Goal: Task Accomplishment & Management: Manage account settings

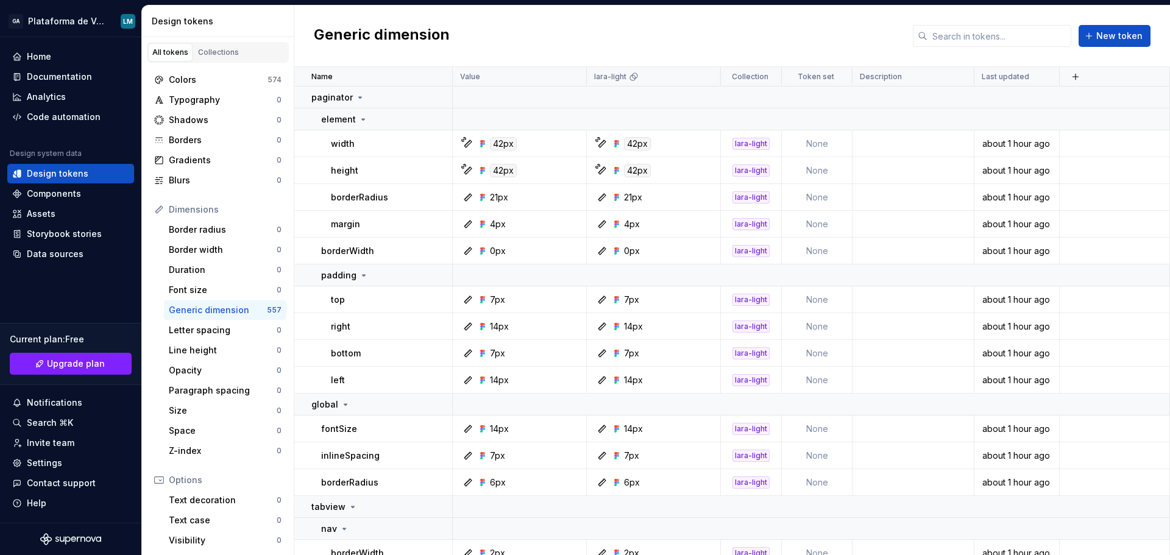
scroll to position [112, 0]
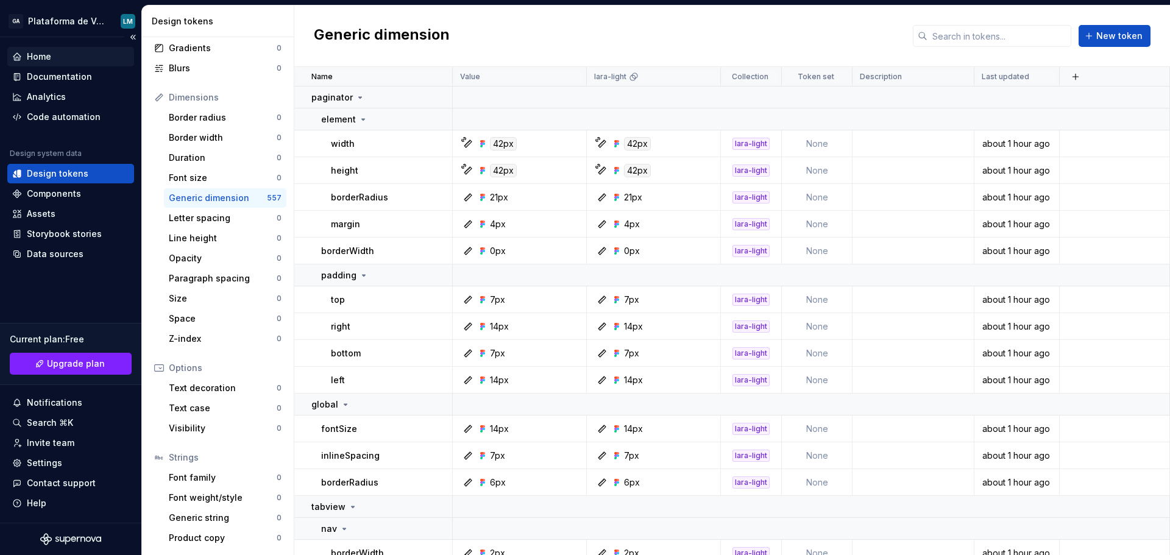
click at [20, 59] on icon at bounding box center [16, 56] width 7 height 7
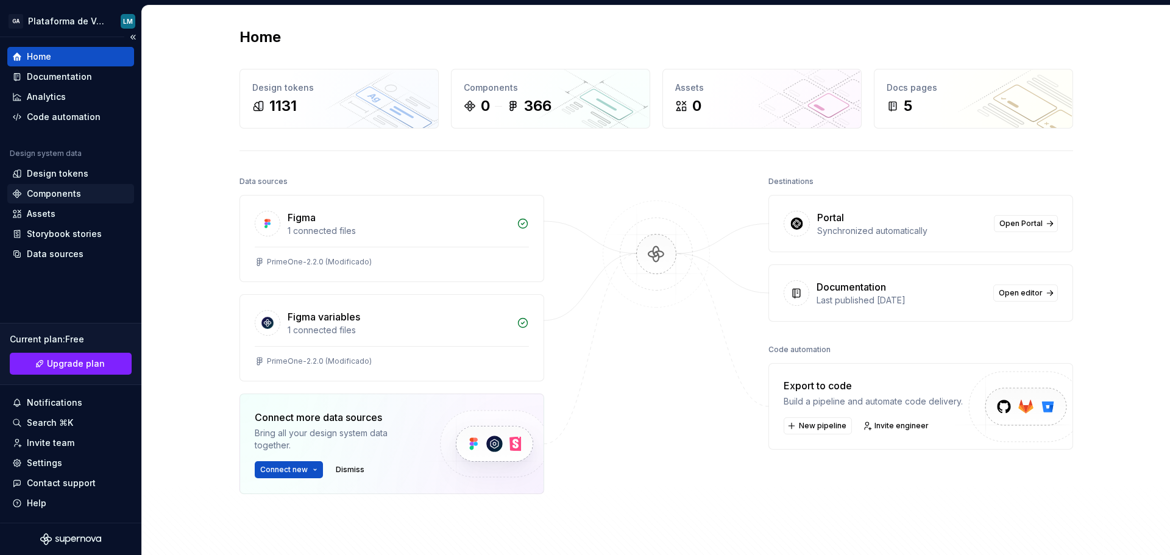
click at [45, 191] on div "Components" at bounding box center [54, 194] width 54 height 12
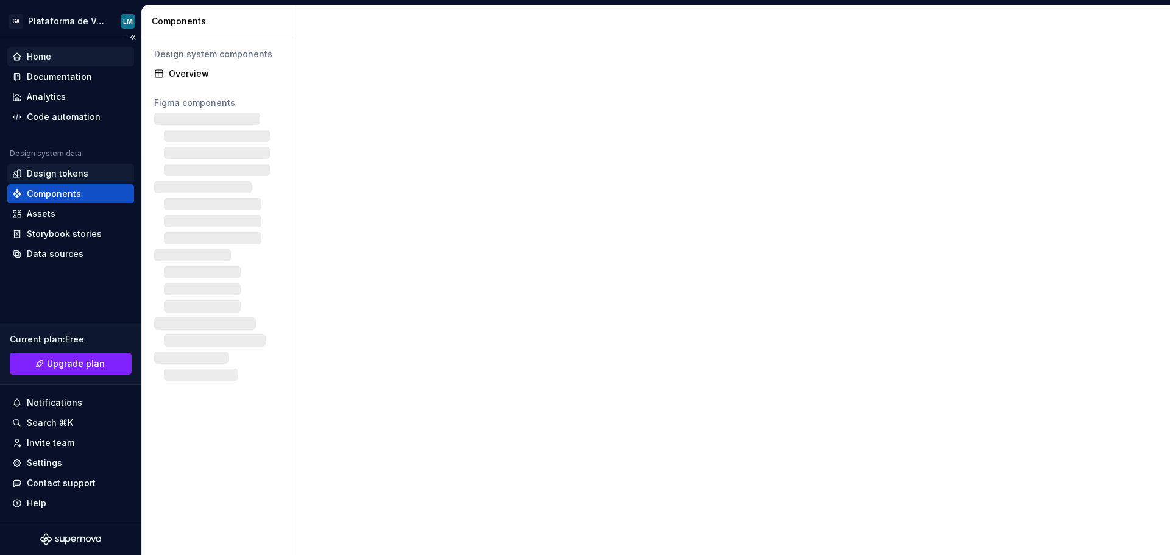
click at [54, 166] on div "Design tokens" at bounding box center [70, 174] width 127 height 20
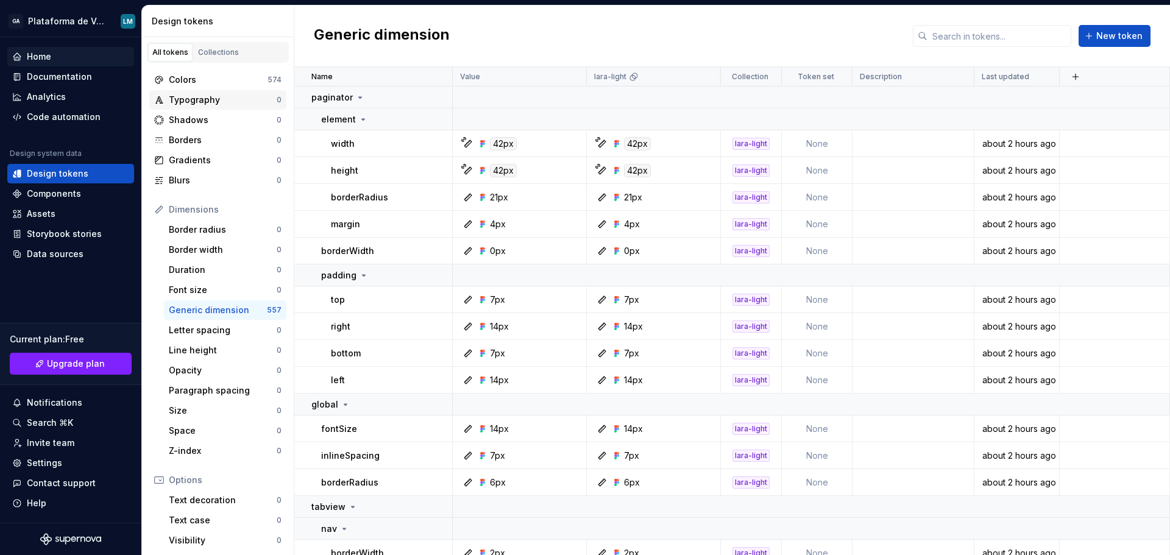
click at [225, 99] on div "Typography" at bounding box center [223, 100] width 108 height 12
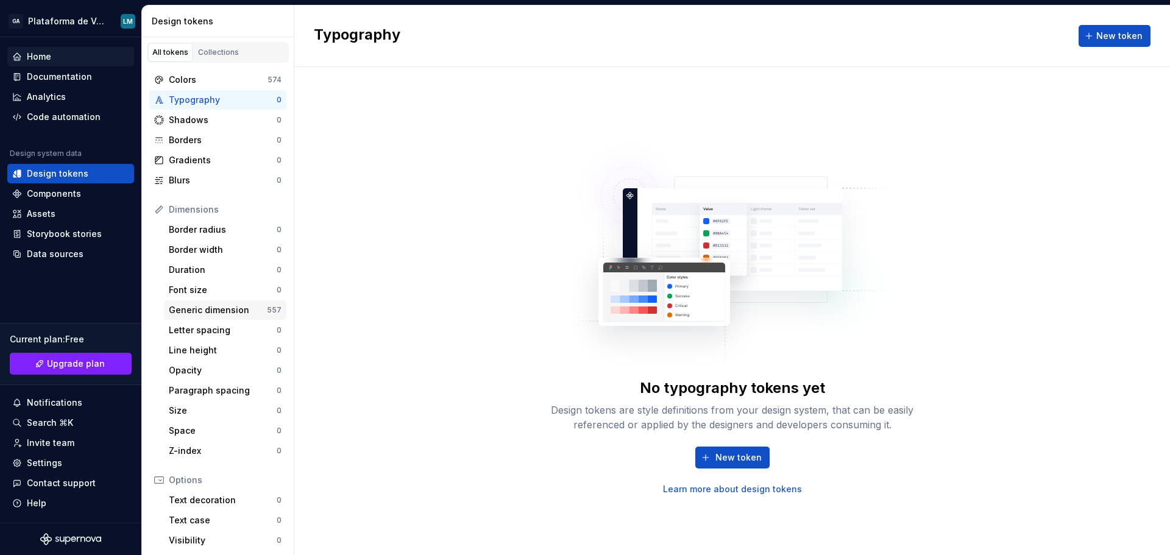
click at [224, 308] on div "Generic dimension" at bounding box center [218, 310] width 98 height 12
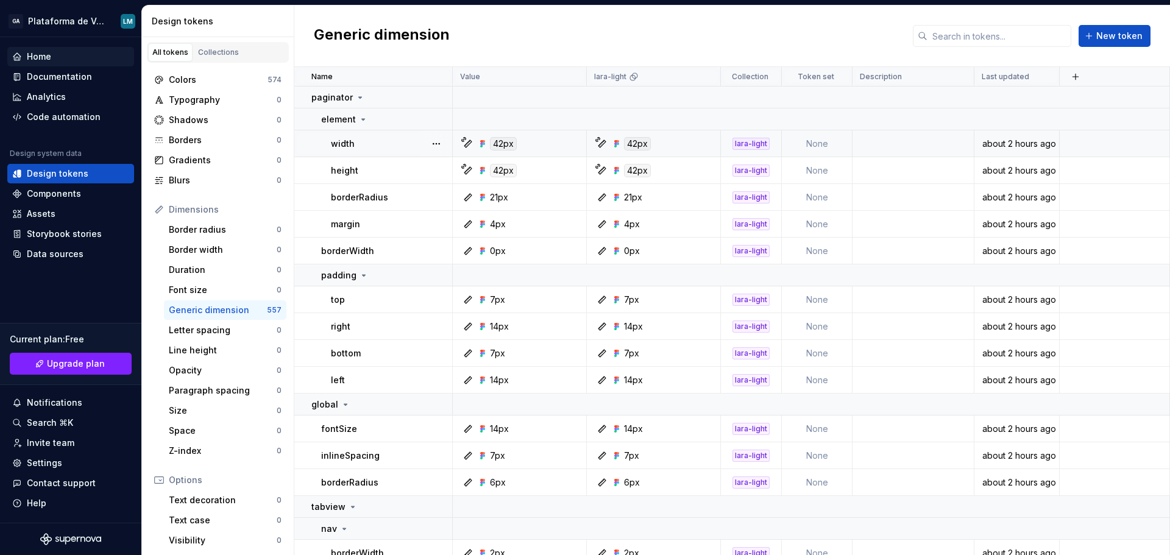
click at [829, 140] on td "None" at bounding box center [817, 143] width 71 height 27
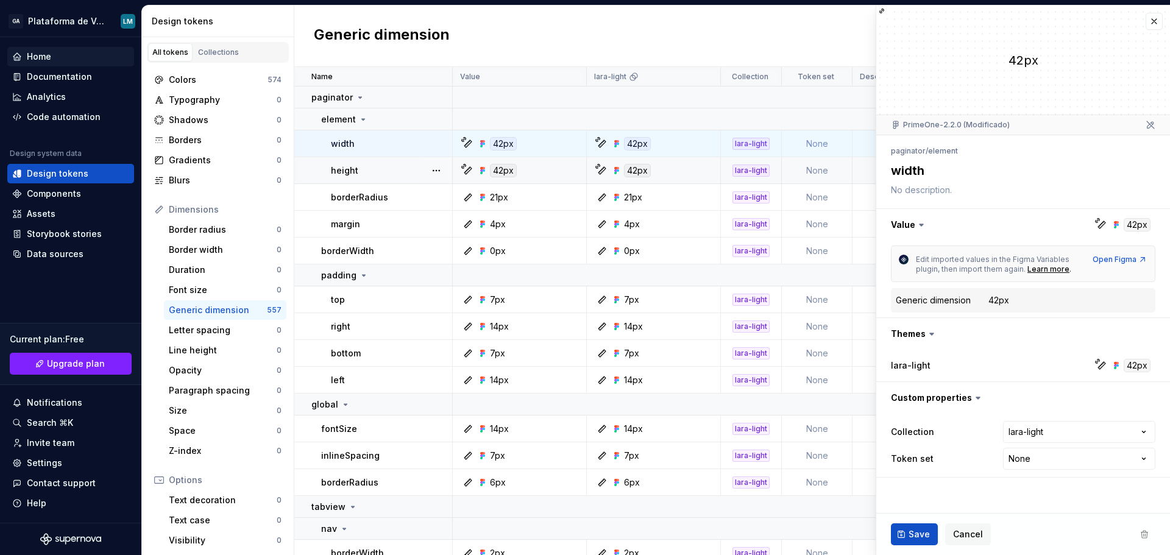
click at [1030, 461] on html "GA Plataforma de Vendas Digitais LM Home Documentation Analytics Code automatio…" at bounding box center [585, 277] width 1170 height 555
click at [991, 471] on html "GA Plataforma de Vendas Digitais LM Home Documentation Analytics Code automatio…" at bounding box center [585, 277] width 1170 height 555
click at [939, 457] on icon at bounding box center [943, 459] width 10 height 10
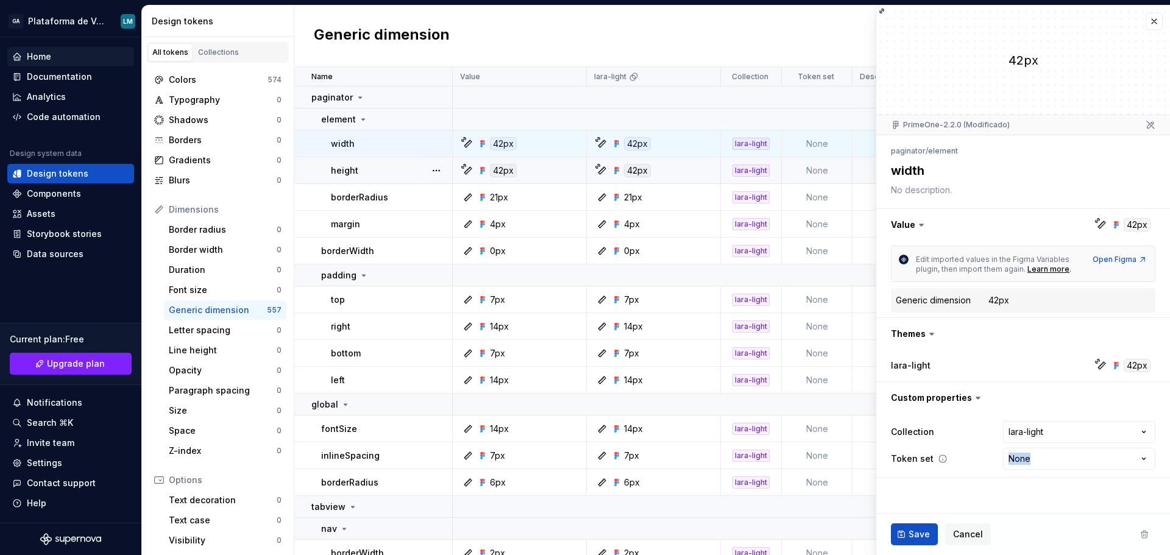
click at [939, 458] on icon at bounding box center [943, 459] width 10 height 10
click at [202, 96] on div "Typography" at bounding box center [223, 100] width 108 height 12
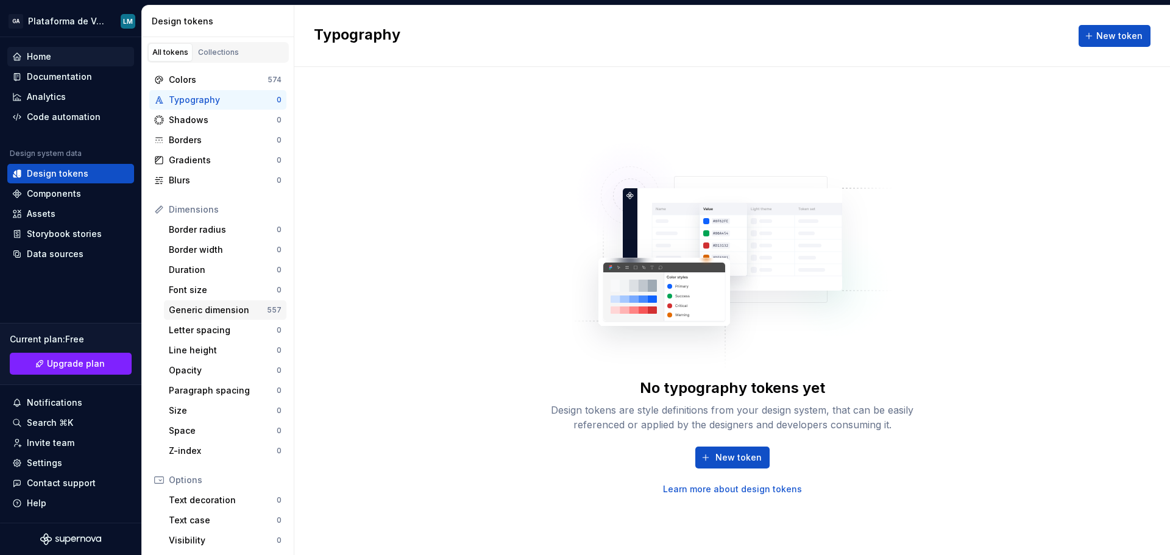
click at [220, 309] on div "Generic dimension" at bounding box center [218, 310] width 98 height 12
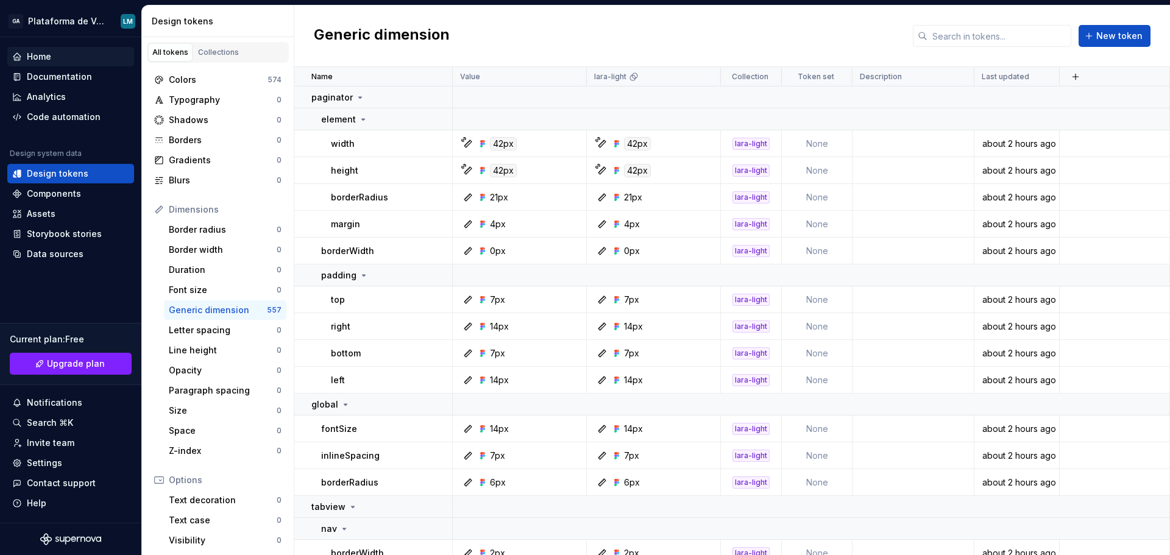
click at [57, 55] on div "Home" at bounding box center [70, 57] width 117 height 12
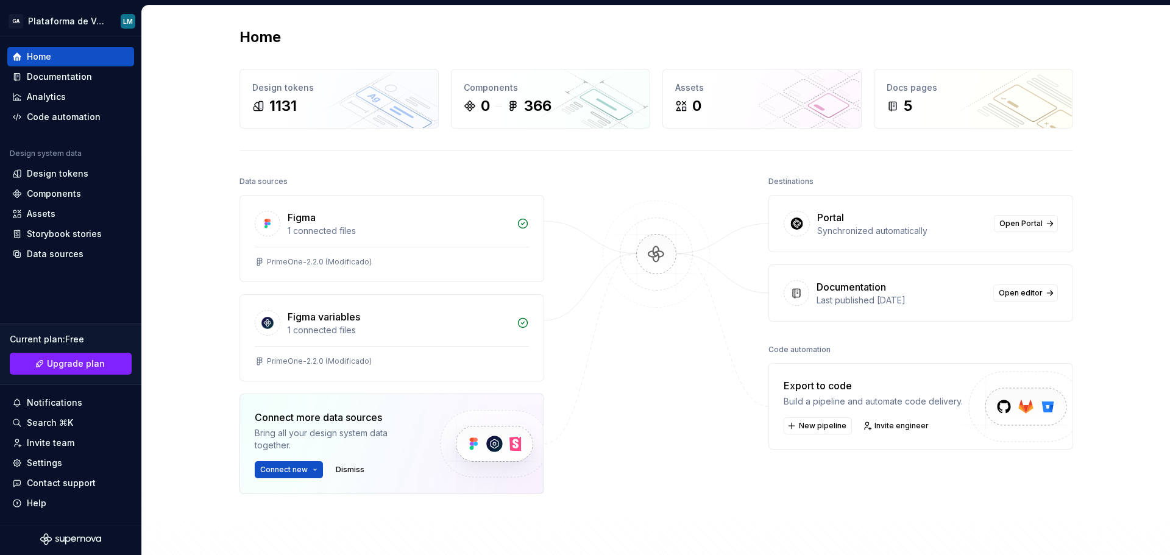
drag, startPoint x: 480, startPoint y: 48, endPoint x: 485, endPoint y: 36, distance: 13.4
click at [485, 36] on div "Home Design tokens 1131 Components 0 366 Assets 0 Docs pages 5 Data sources Fig…" at bounding box center [657, 315] width 878 height 621
click at [693, 112] on div "0" at bounding box center [697, 106] width 9 height 20
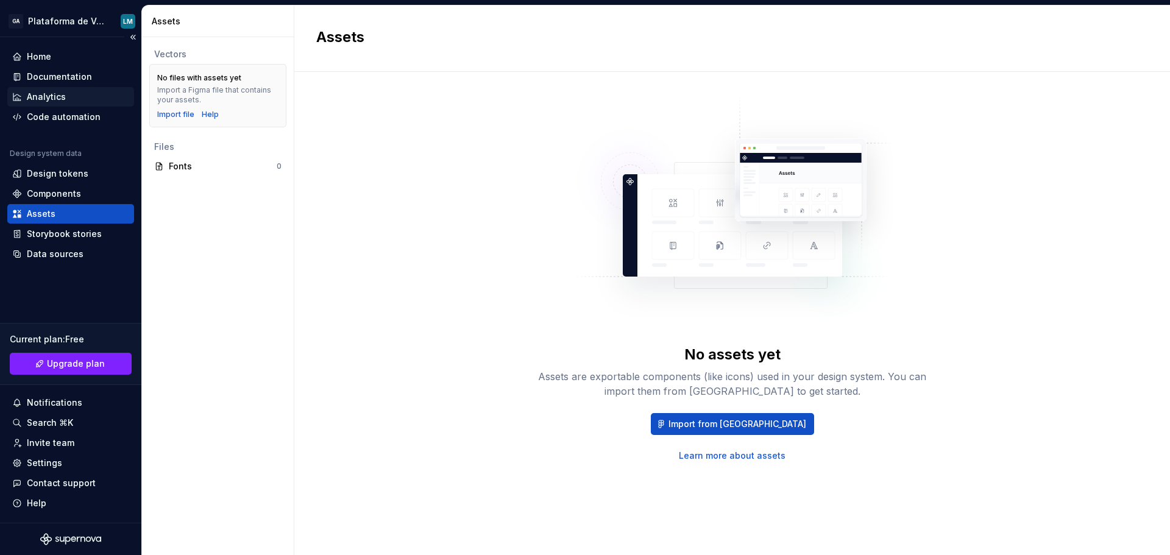
click at [49, 94] on div "Analytics" at bounding box center [46, 97] width 39 height 12
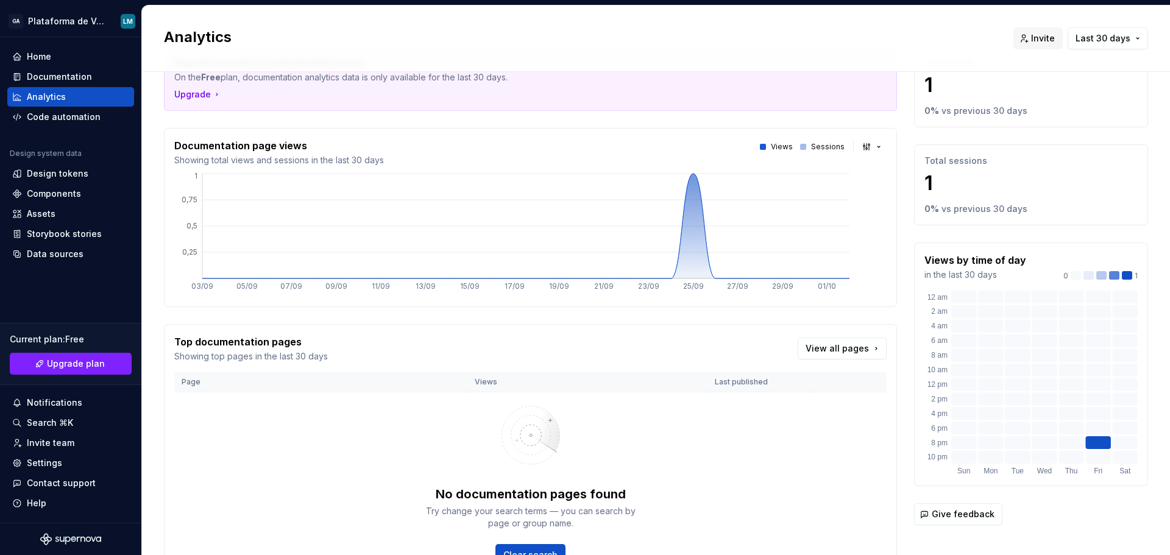
scroll to position [115, 0]
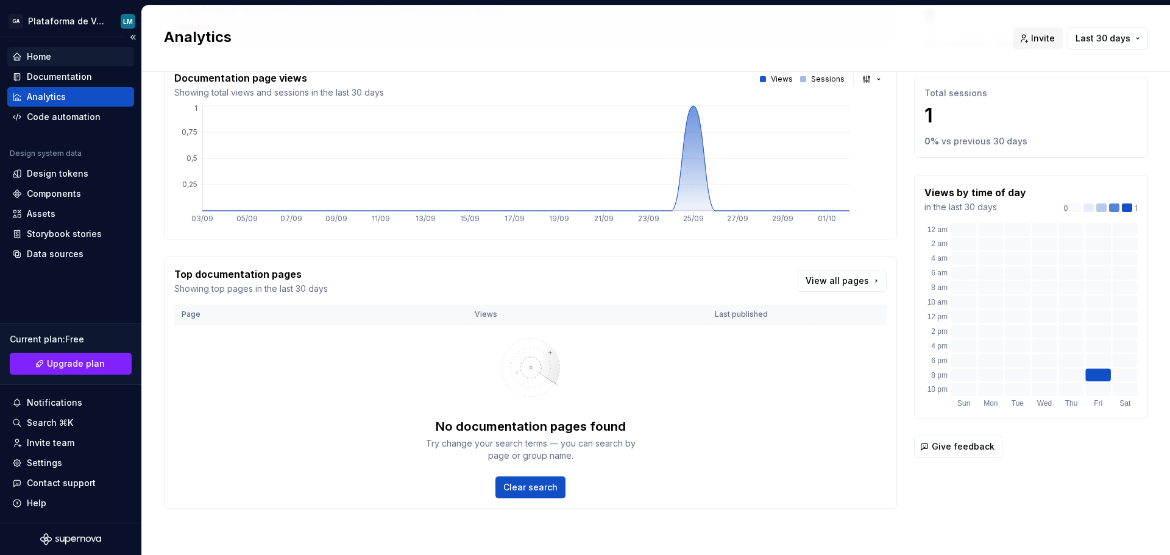
click at [39, 56] on div "Home" at bounding box center [39, 57] width 24 height 12
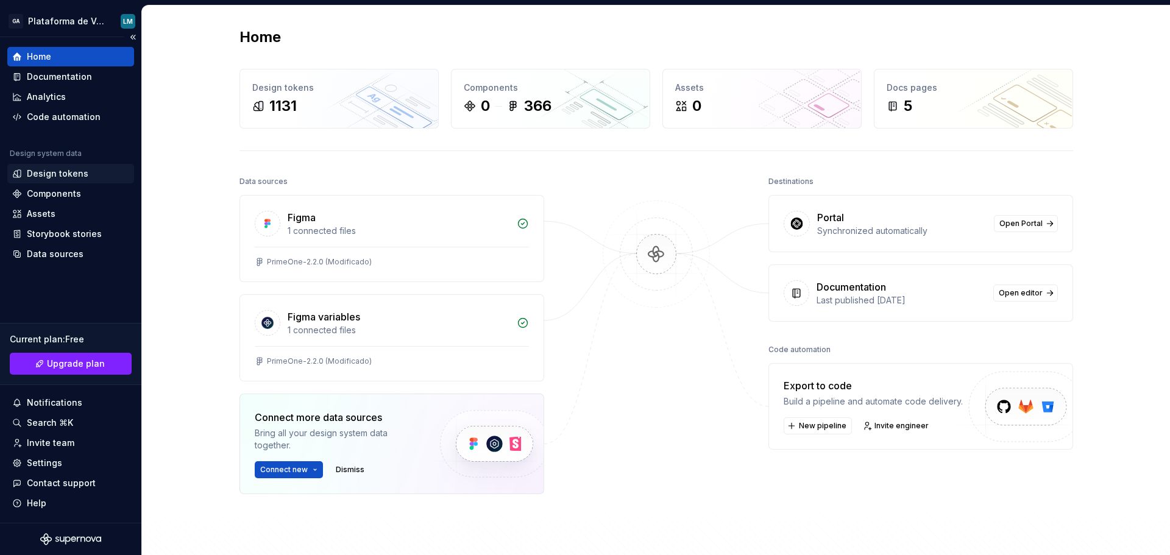
click at [73, 175] on div "Design tokens" at bounding box center [58, 174] width 62 height 12
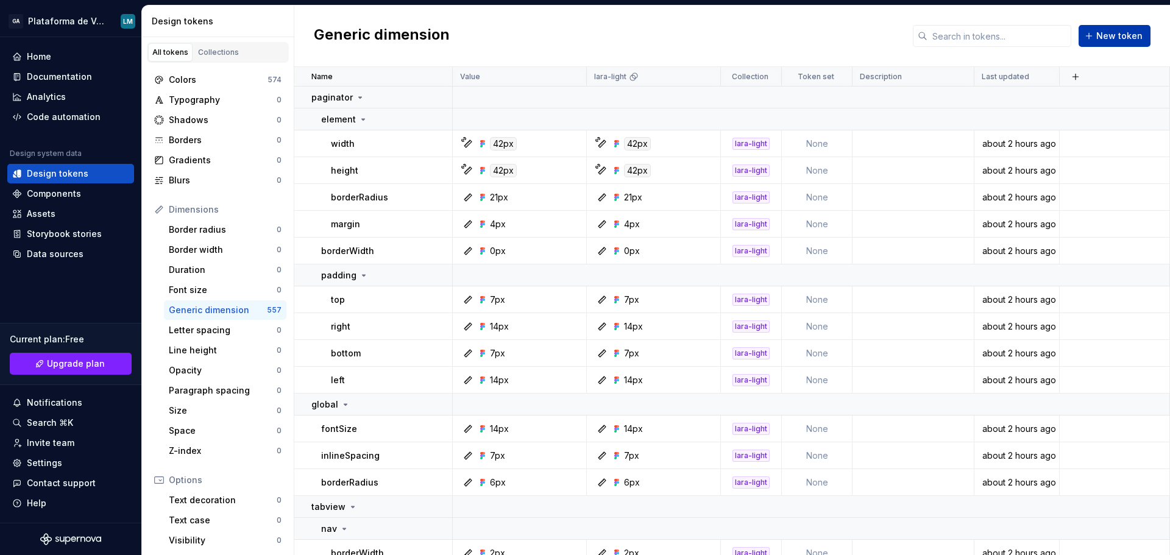
click at [1105, 38] on span "New token" at bounding box center [1120, 36] width 46 height 12
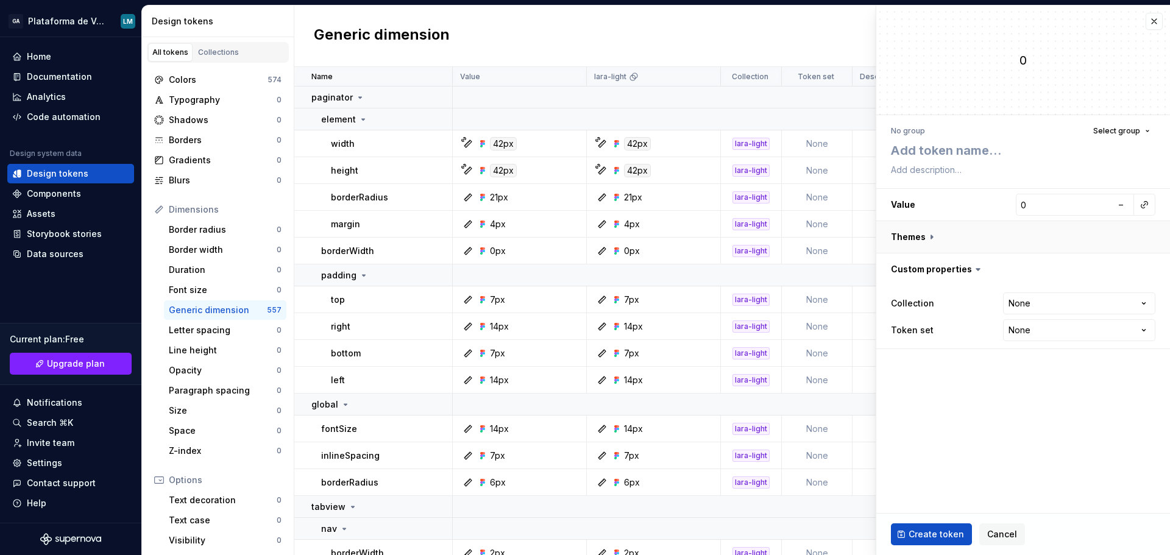
click at [923, 233] on button "button" at bounding box center [1024, 237] width 294 height 32
click at [1154, 23] on button "button" at bounding box center [1154, 21] width 17 height 17
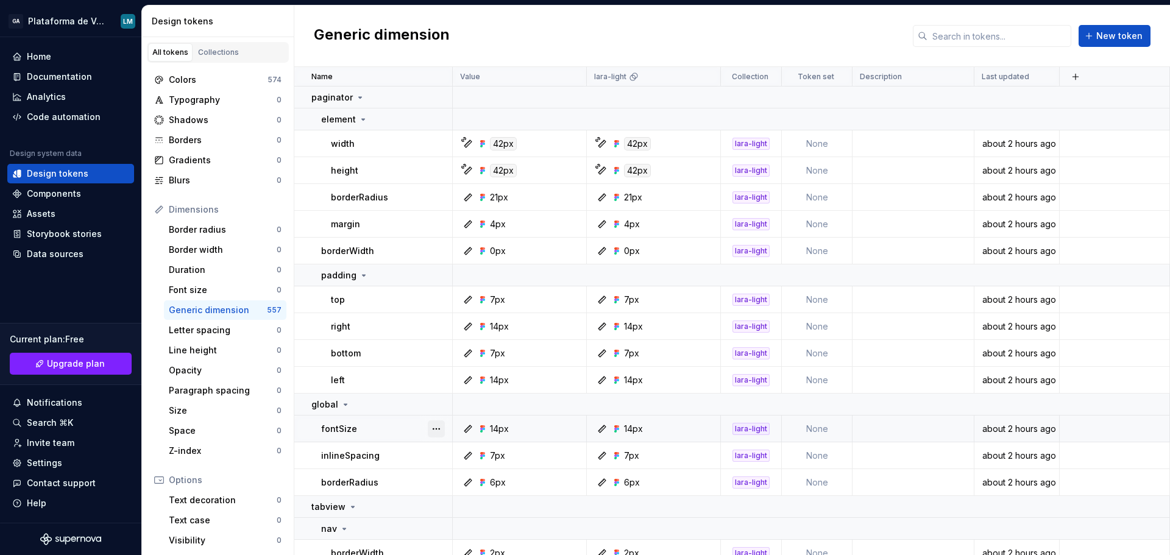
click at [433, 427] on button "button" at bounding box center [436, 429] width 17 height 17
click at [452, 451] on div "Open detail" at bounding box center [490, 453] width 79 height 12
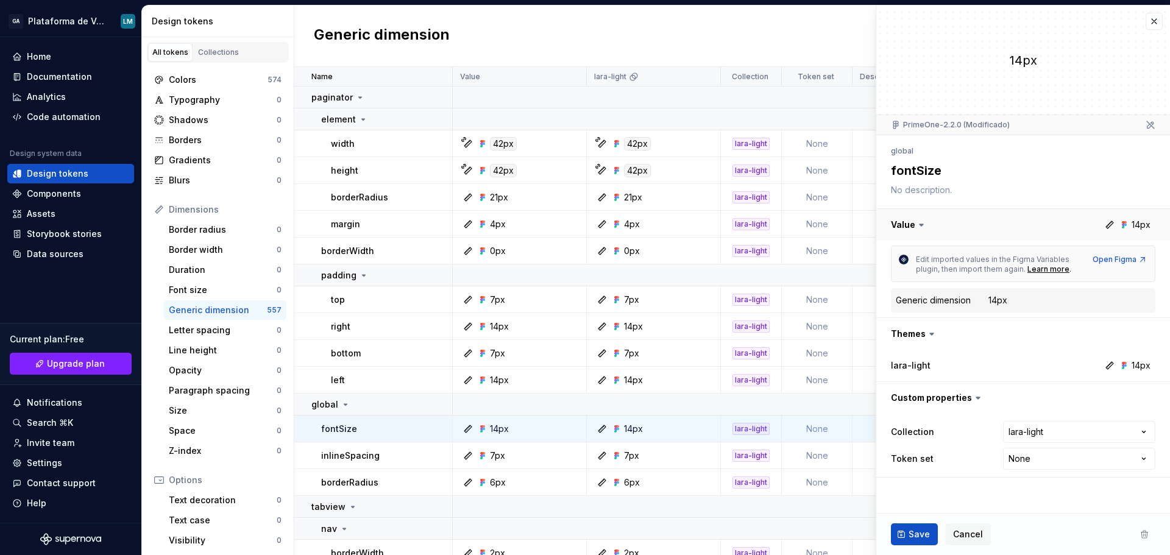
click at [913, 224] on button "button" at bounding box center [1024, 225] width 294 height 32
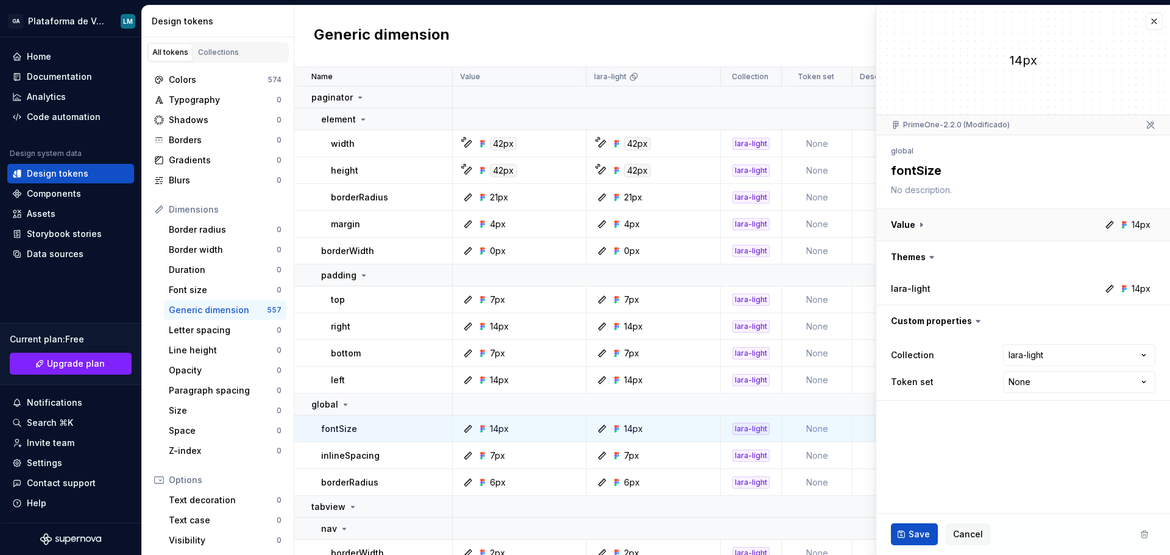
click at [913, 224] on button "button" at bounding box center [1024, 225] width 294 height 32
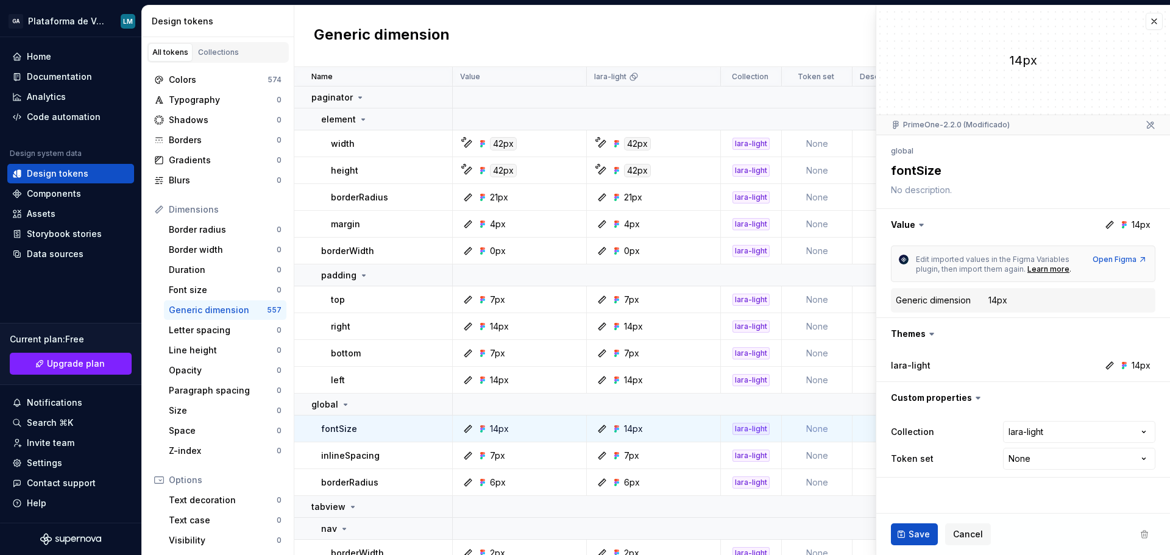
click at [934, 302] on div "Generic dimension" at bounding box center [933, 300] width 75 height 12
click at [906, 301] on div "Generic dimension" at bounding box center [933, 300] width 75 height 12
click at [906, 299] on div "Generic dimension" at bounding box center [933, 300] width 75 height 12
click at [938, 298] on div "Generic dimension" at bounding box center [933, 300] width 75 height 12
type textarea "*"
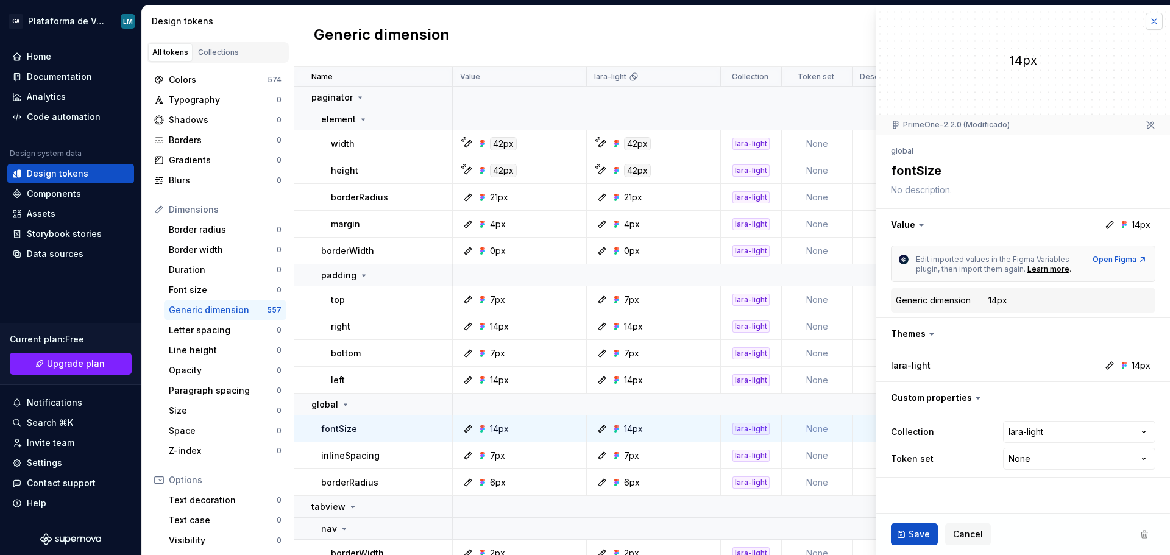
click at [1152, 19] on button "button" at bounding box center [1154, 21] width 17 height 17
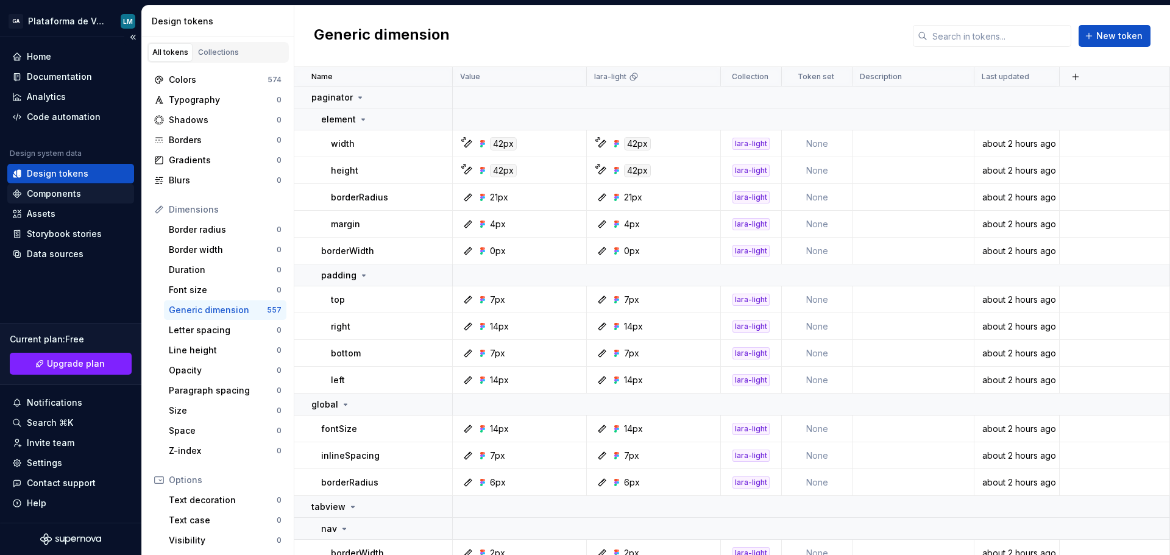
click at [53, 194] on div "Components" at bounding box center [54, 194] width 54 height 12
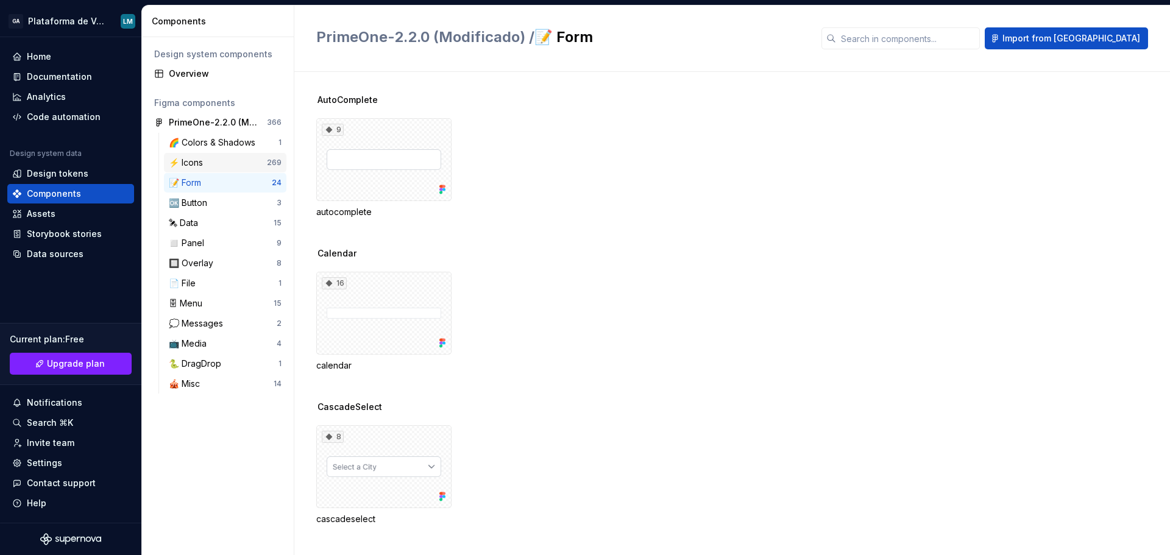
click at [224, 164] on div "⚡️ Icons" at bounding box center [218, 163] width 98 height 12
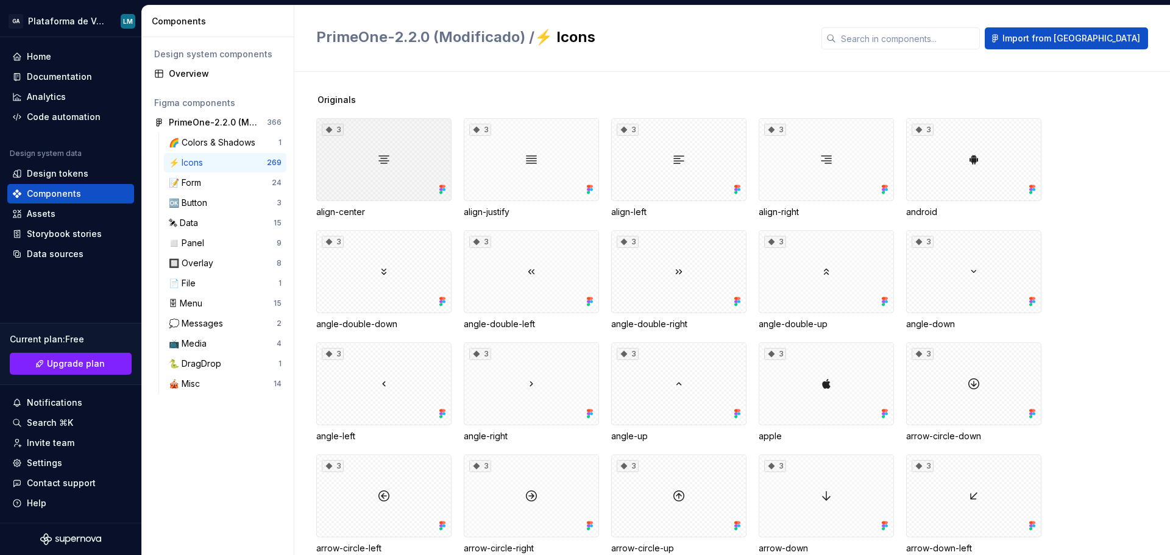
click at [368, 149] on div "3" at bounding box center [383, 159] width 135 height 83
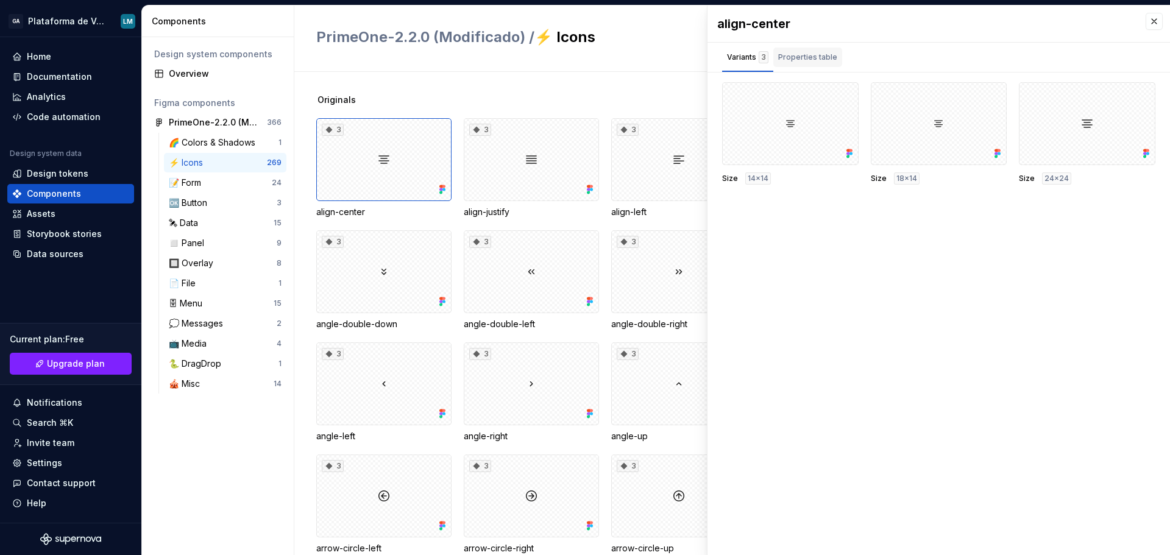
click at [805, 51] on div "Properties table" at bounding box center [808, 57] width 59 height 12
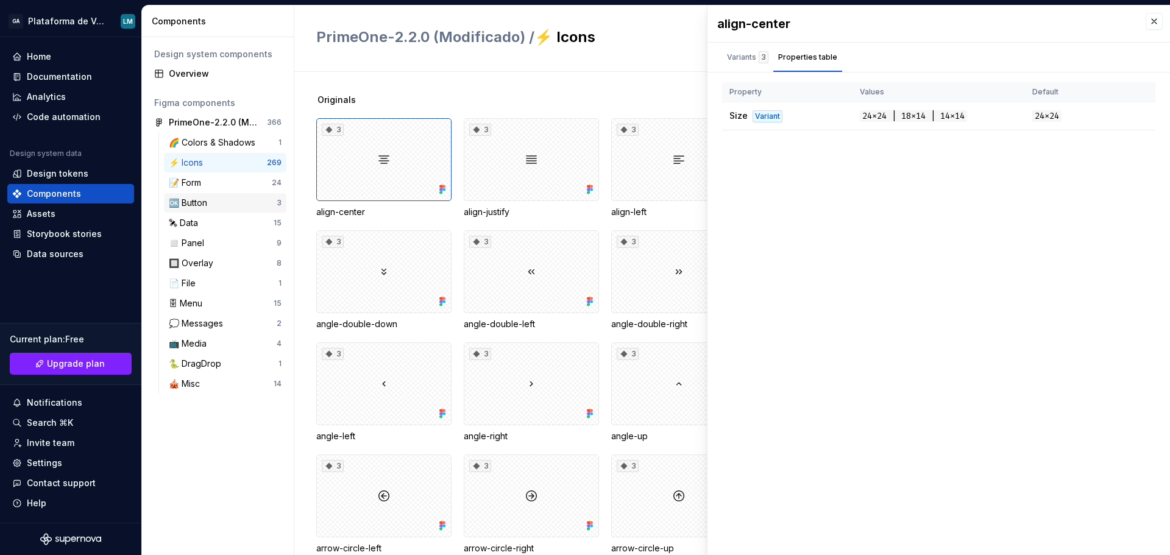
click at [202, 201] on div "🆗 Button" at bounding box center [190, 203] width 43 height 12
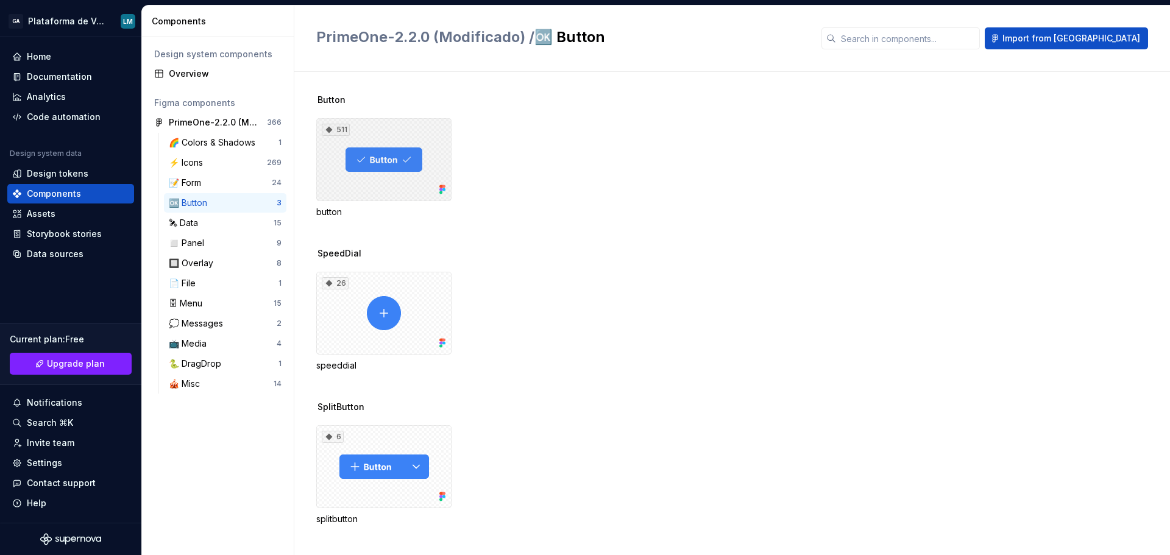
click at [421, 134] on div "511" at bounding box center [383, 159] width 135 height 83
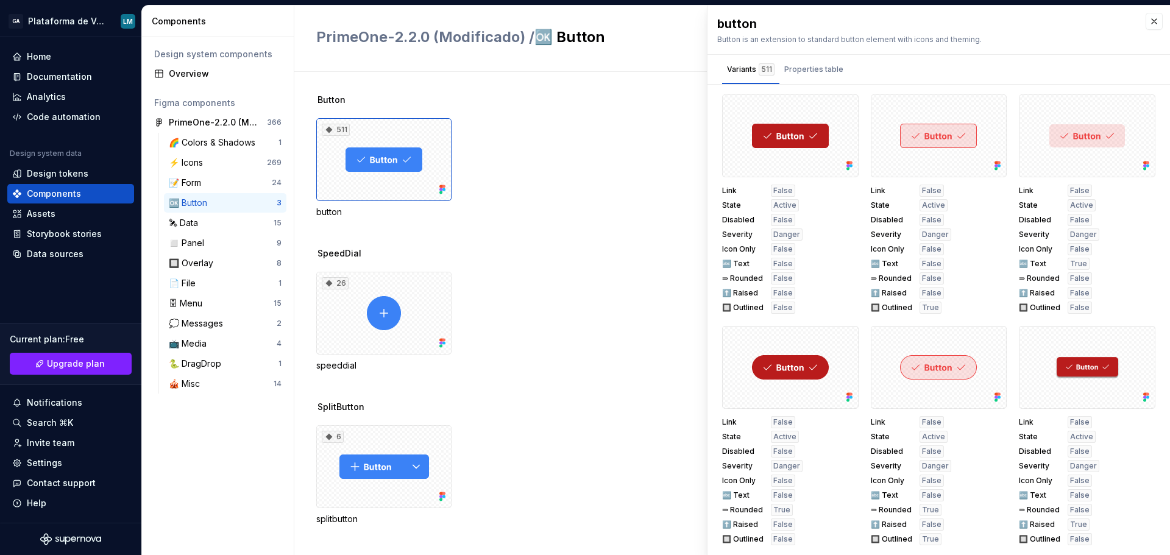
click at [532, 280] on div "26 speeddial" at bounding box center [743, 322] width 854 height 100
click at [796, 68] on div "Properties table" at bounding box center [814, 69] width 59 height 12
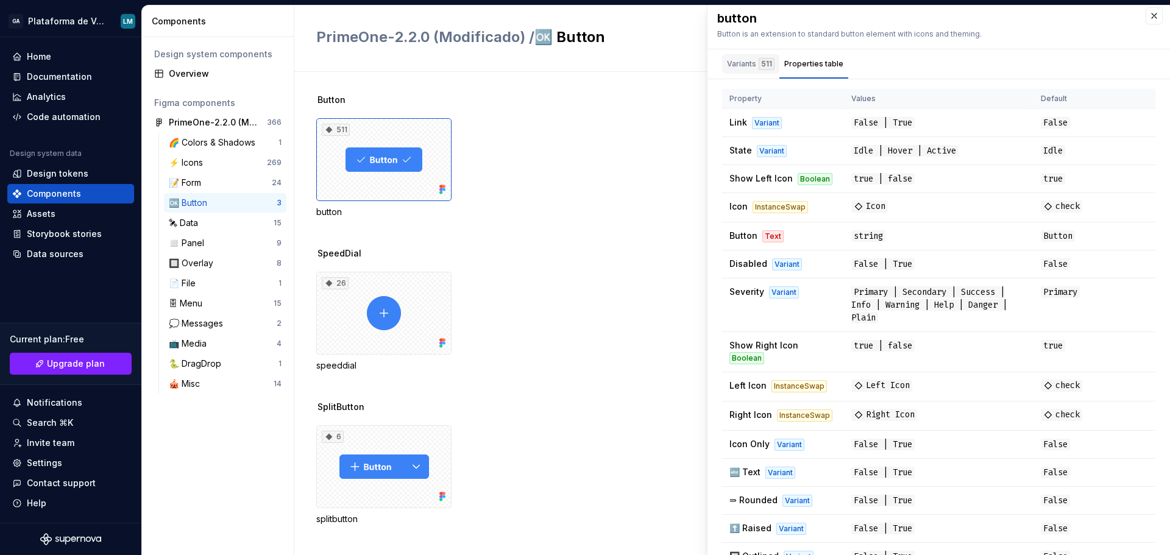
click at [749, 64] on div "Variants 511" at bounding box center [751, 64] width 48 height 12
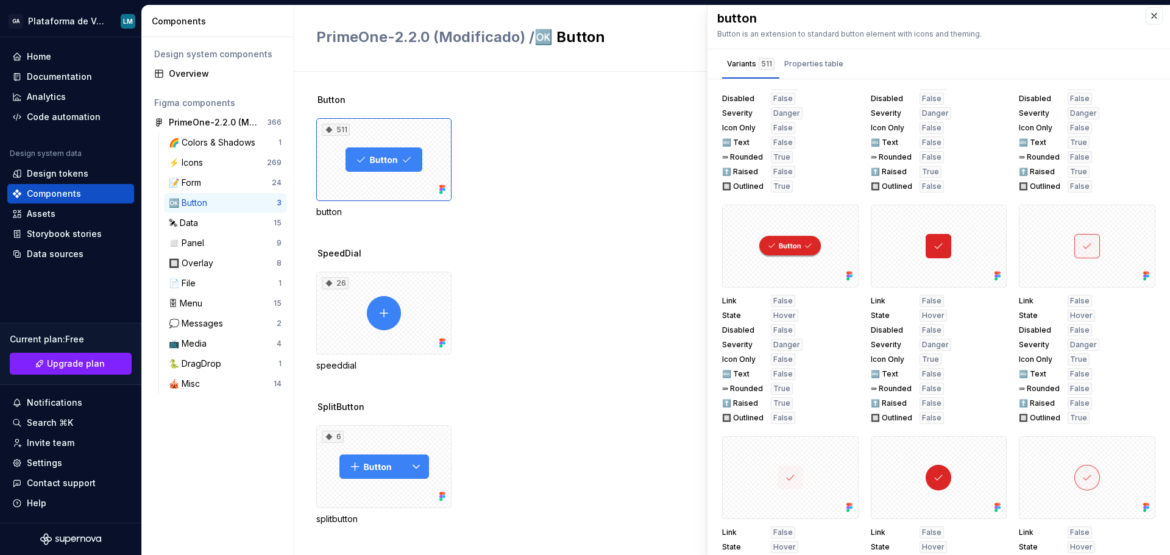
scroll to position [1829, 0]
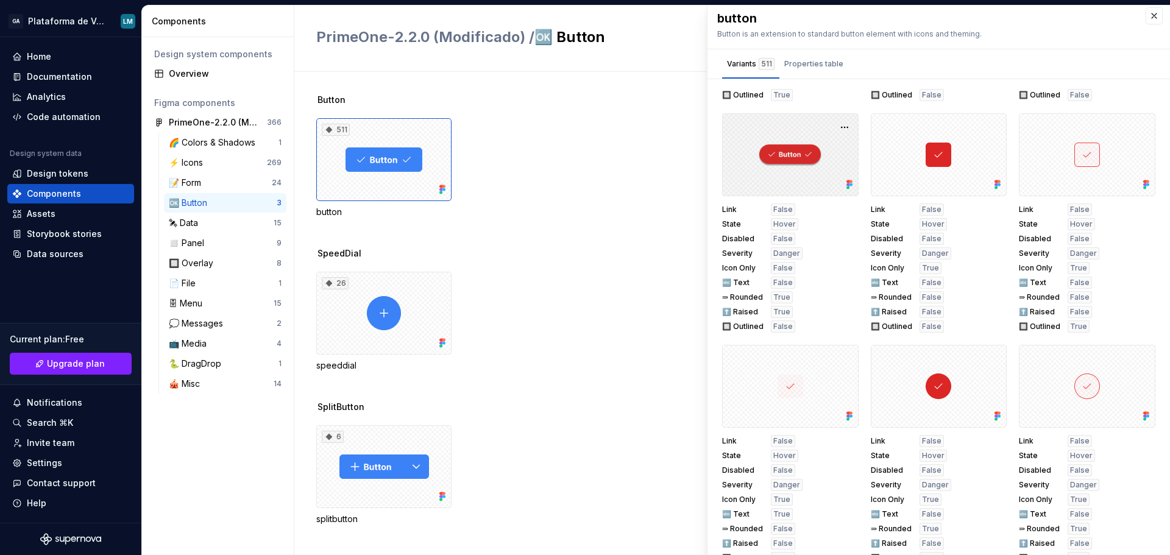
click at [790, 154] on div at bounding box center [790, 154] width 137 height 83
click at [1150, 17] on button "button" at bounding box center [1154, 15] width 17 height 17
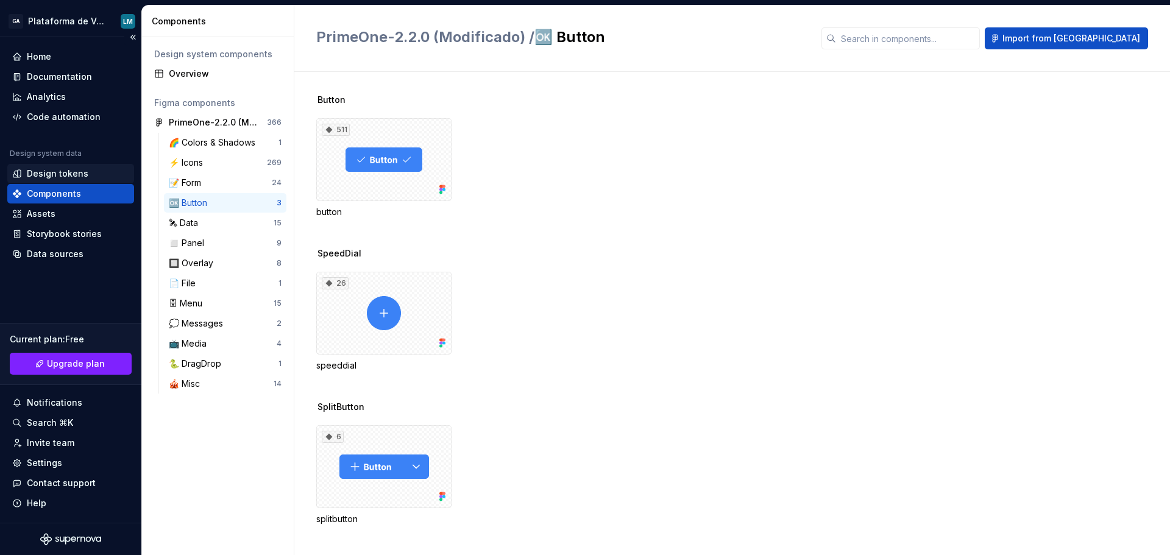
click at [75, 172] on div "Design tokens" at bounding box center [58, 174] width 62 height 12
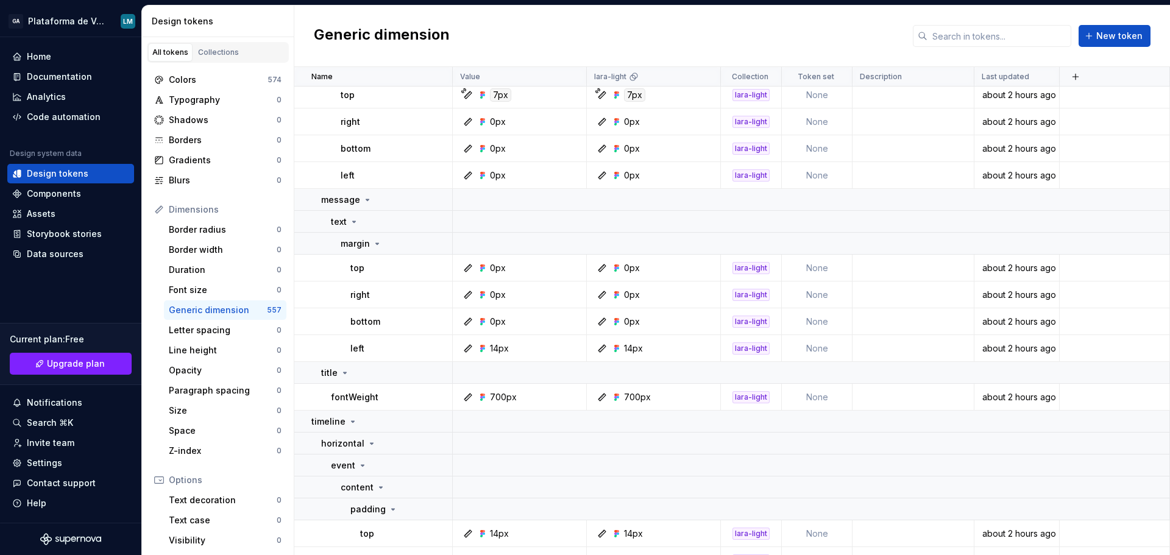
scroll to position [4085, 0]
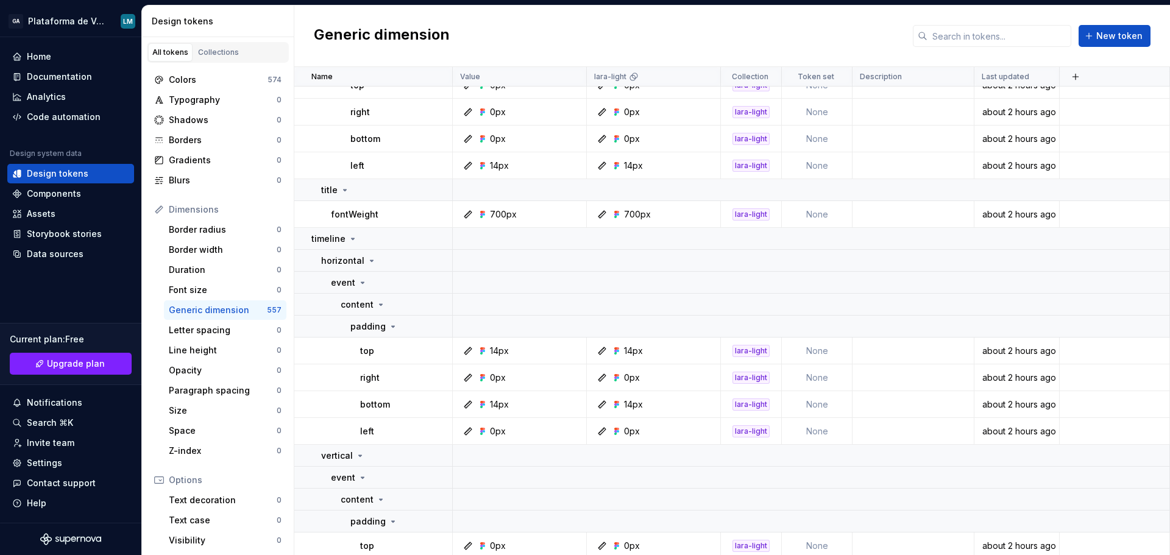
click at [216, 42] on div "All tokens Collections" at bounding box center [218, 52] width 142 height 21
click at [217, 52] on div "Collections" at bounding box center [218, 53] width 41 height 10
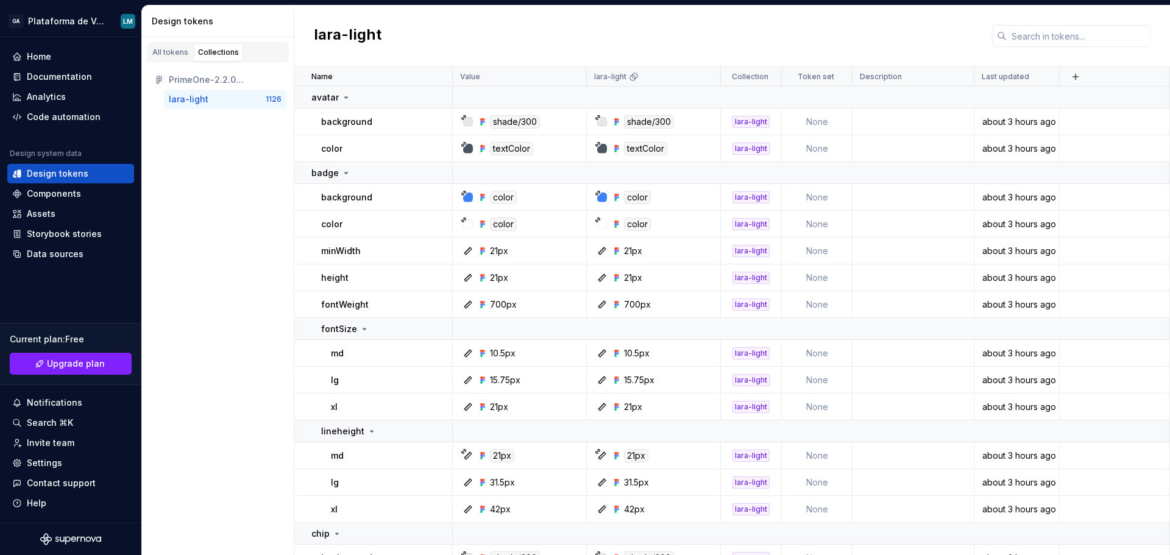
drag, startPoint x: 237, startPoint y: 100, endPoint x: 215, endPoint y: 142, distance: 47.4
click at [215, 142] on div "All tokens Collections PrimeOne-2.2.0 (Modificado) lara-light 1126" at bounding box center [218, 296] width 152 height 518
click at [229, 80] on div "PrimeOne-2.2.0 (Modificado)" at bounding box center [225, 80] width 113 height 12
click at [207, 107] on div "lara-light 1126" at bounding box center [225, 100] width 123 height 20
click at [65, 188] on div "Components" at bounding box center [54, 194] width 54 height 12
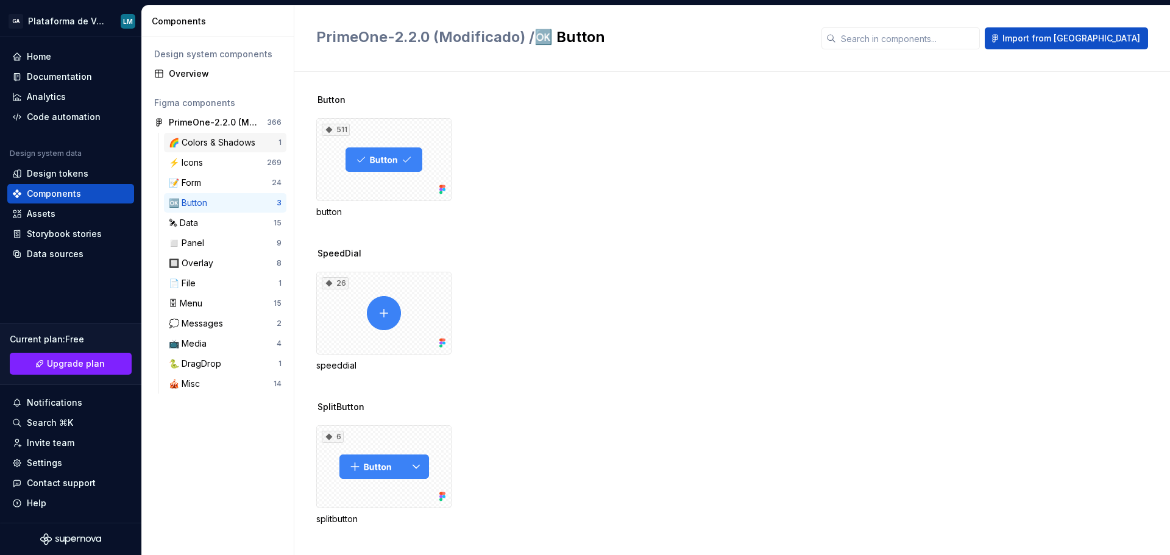
click at [206, 143] on div "🌈 Colors & Shadows" at bounding box center [214, 143] width 91 height 12
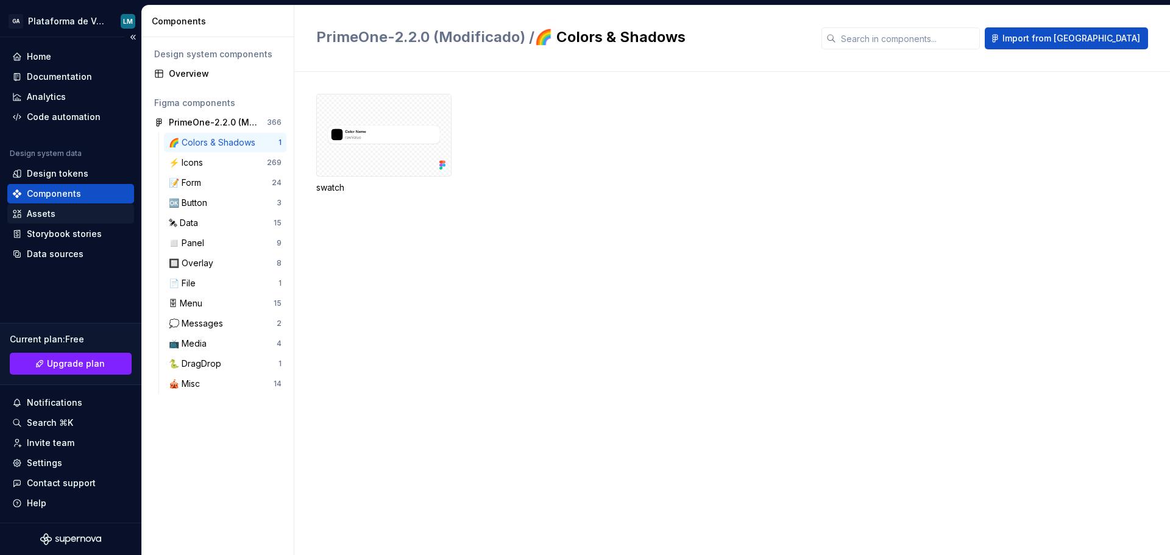
click at [43, 217] on div "Assets" at bounding box center [41, 214] width 29 height 12
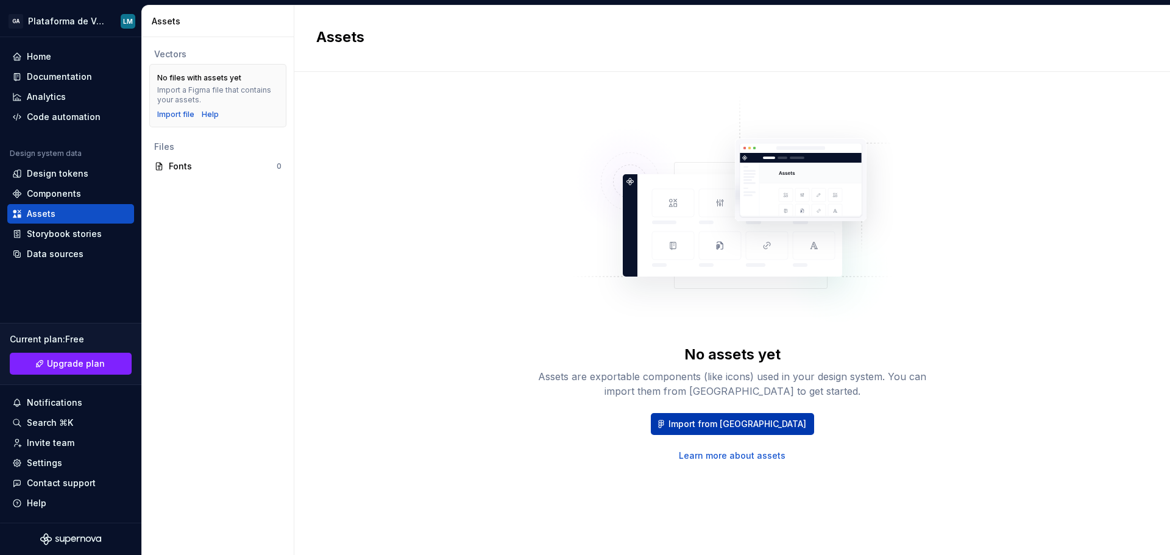
click at [728, 422] on span "Import from [GEOGRAPHIC_DATA]" at bounding box center [738, 424] width 138 height 12
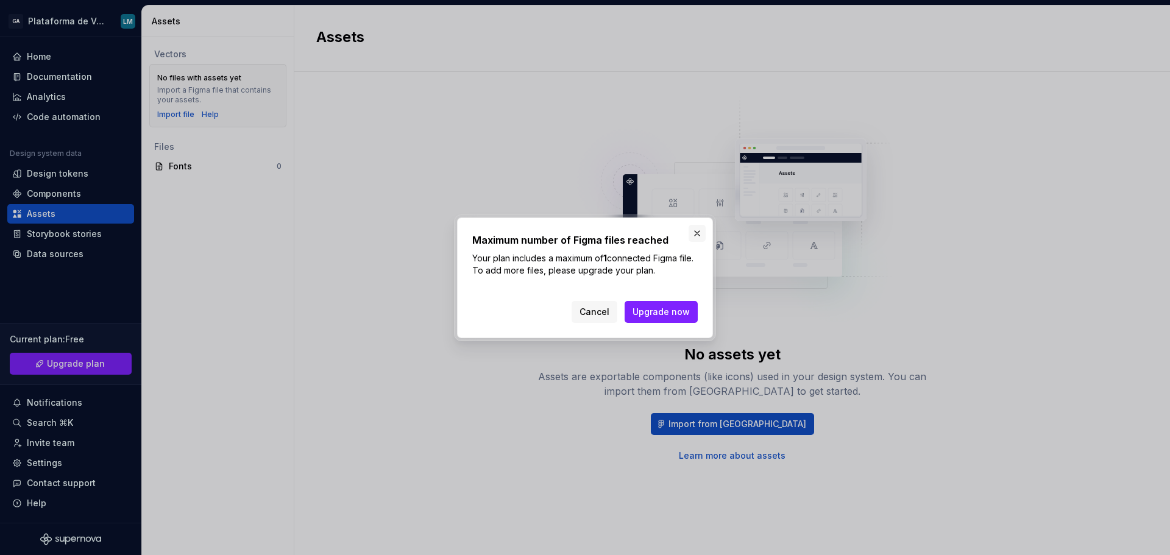
click at [697, 233] on button "button" at bounding box center [697, 233] width 17 height 17
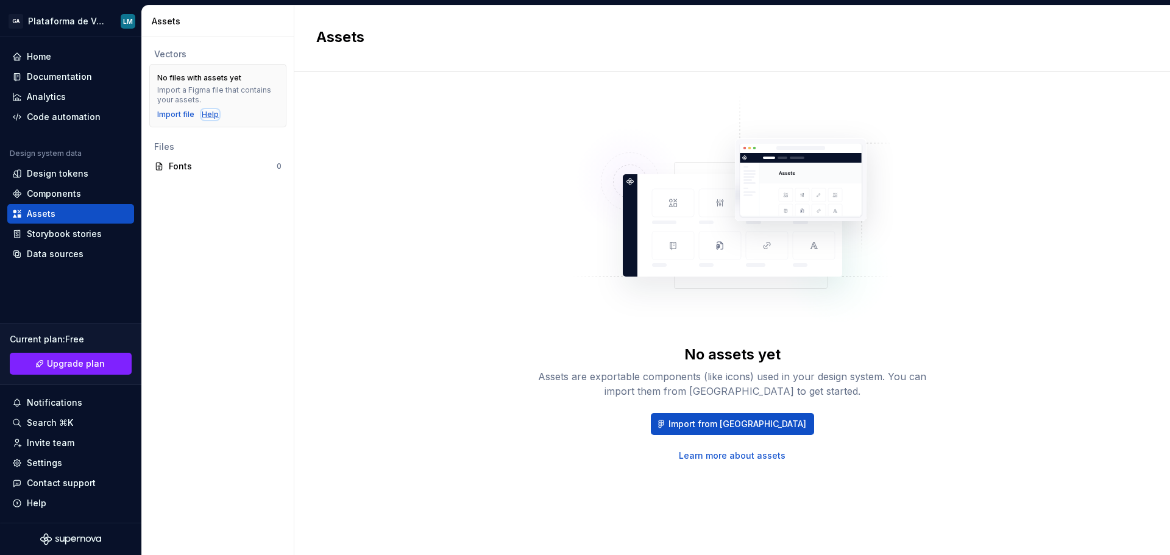
click at [205, 115] on div "Help" at bounding box center [210, 115] width 17 height 10
click at [63, 171] on div "Design tokens" at bounding box center [58, 174] width 62 height 12
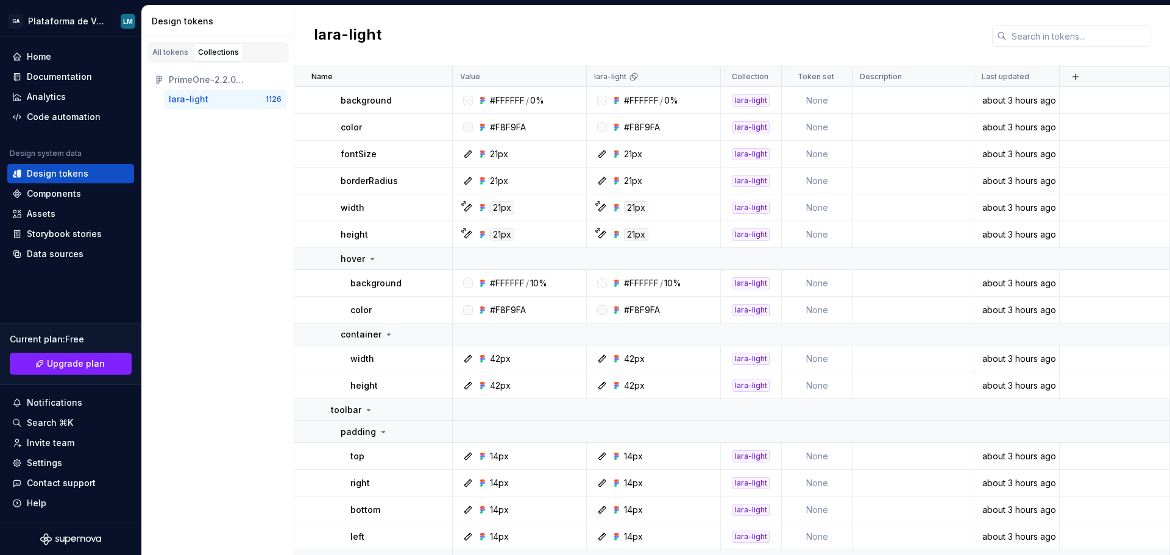
scroll to position [5731, 0]
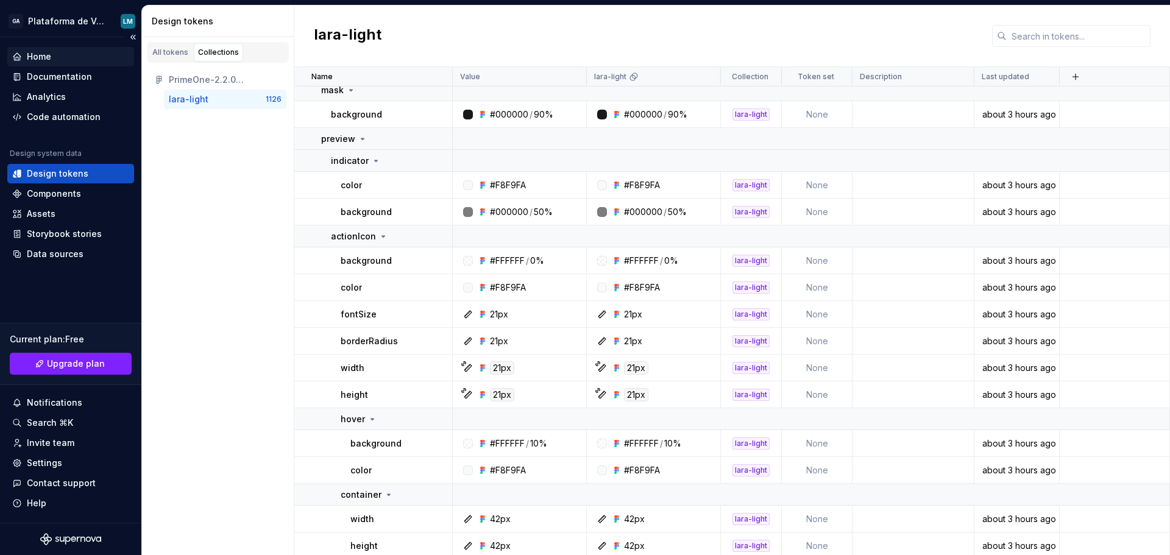
click at [38, 61] on div "Home" at bounding box center [39, 57] width 24 height 12
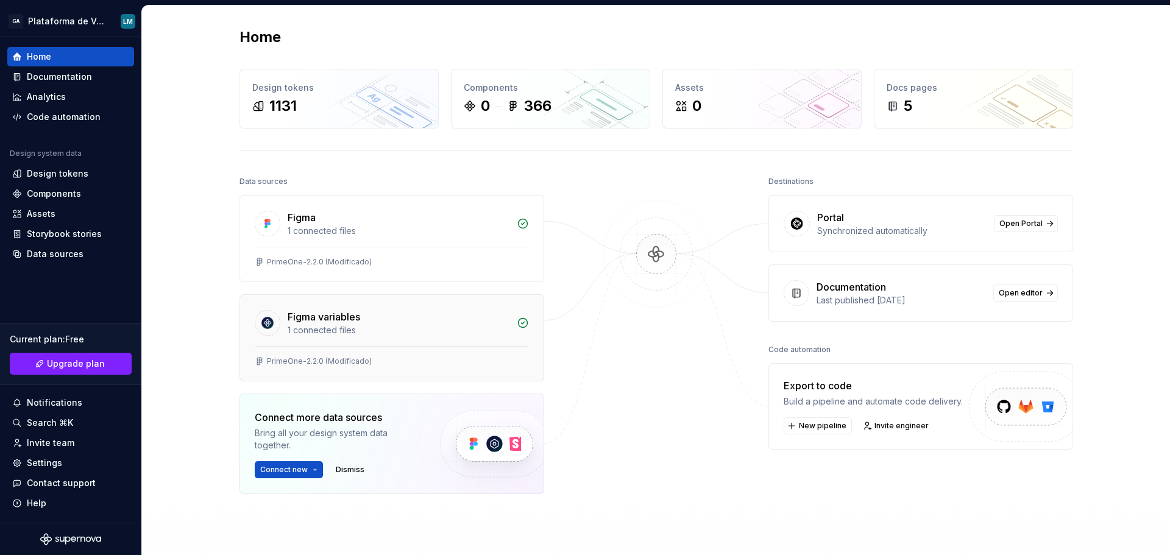
click at [469, 324] on div "1 connected files" at bounding box center [399, 330] width 222 height 12
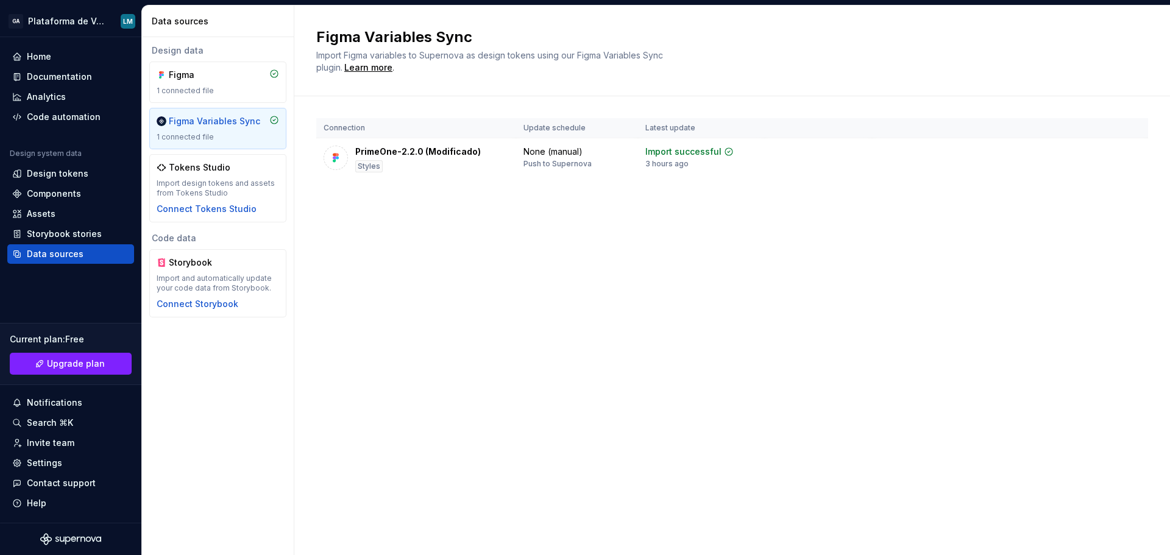
click at [244, 132] on div "Figma Variables Sync 1 connected file" at bounding box center [218, 128] width 123 height 27
click at [274, 119] on icon at bounding box center [274, 120] width 10 height 10
click at [573, 164] on div "Push to Supernova" at bounding box center [558, 164] width 68 height 10
click at [1137, 160] on html "GA Plataforma de Vendas Digitais LM Home Documentation Analytics Code automatio…" at bounding box center [585, 277] width 1170 height 555
click at [1111, 185] on div "Disconnect plugin" at bounding box center [1122, 180] width 79 height 12
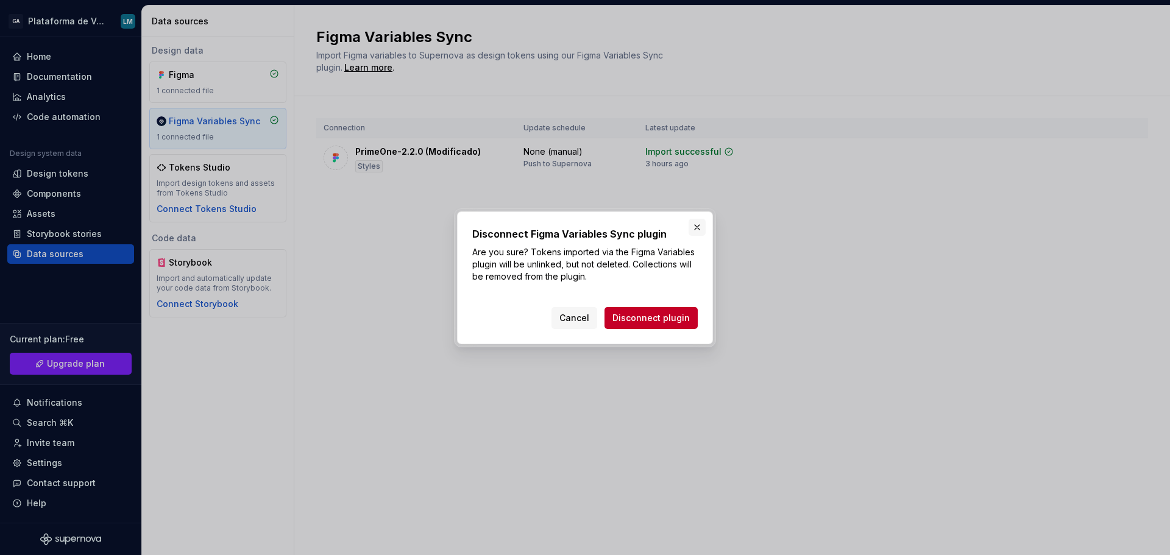
click at [694, 230] on button "button" at bounding box center [697, 227] width 17 height 17
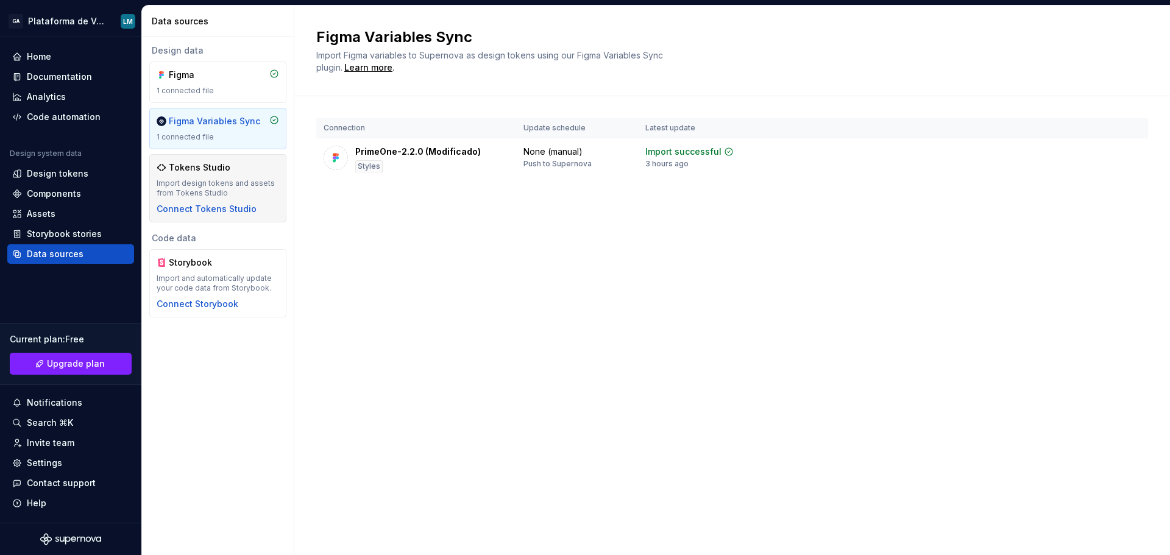
click at [248, 175] on div "Tokens Studio Import design tokens and assets from Tokens Studio Connect Tokens…" at bounding box center [218, 189] width 123 height 54
click at [246, 212] on div "Connect Tokens Studio" at bounding box center [207, 209] width 100 height 12
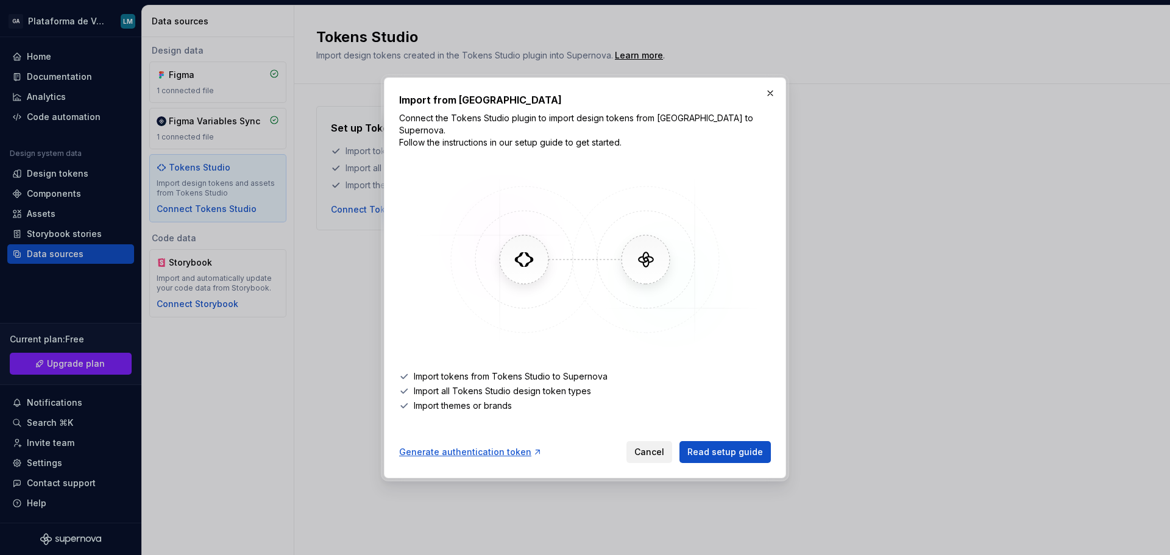
click at [655, 448] on span "Cancel" at bounding box center [650, 452] width 30 height 12
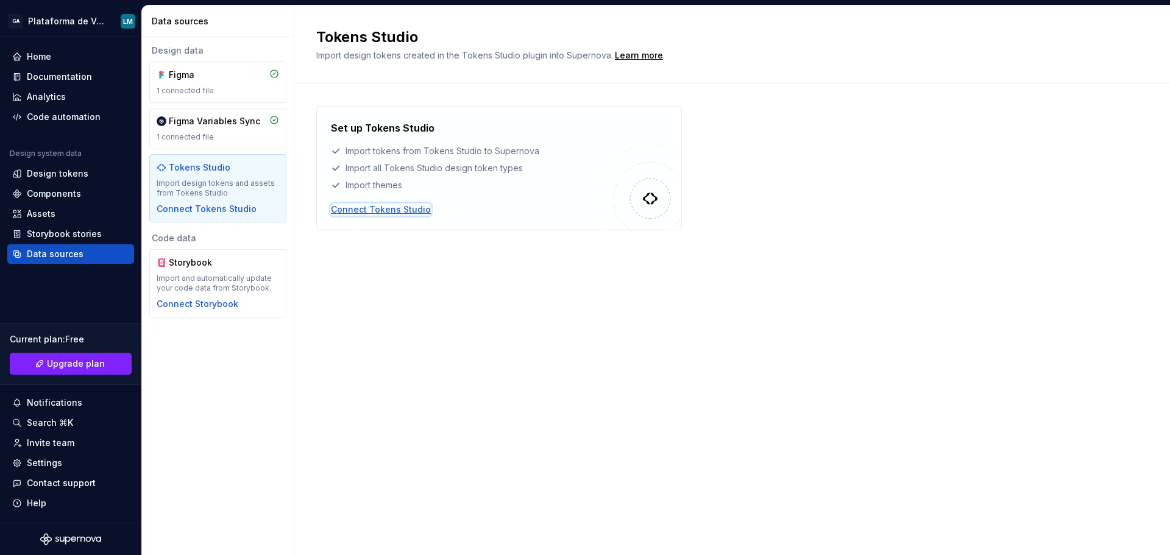
click at [398, 208] on div "Connect Tokens Studio" at bounding box center [381, 210] width 100 height 12
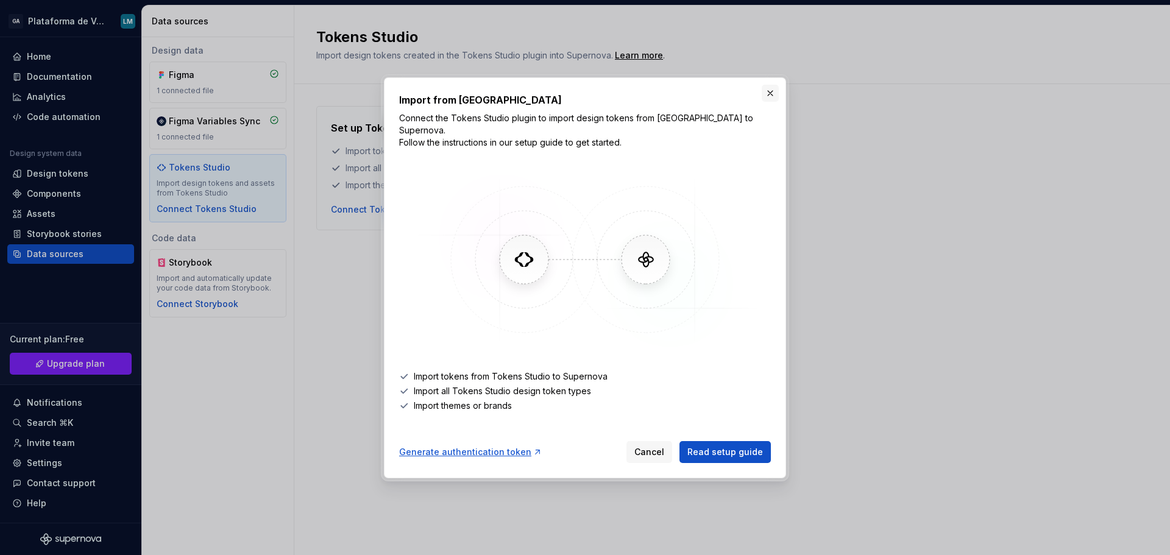
click at [771, 101] on button "button" at bounding box center [770, 93] width 17 height 17
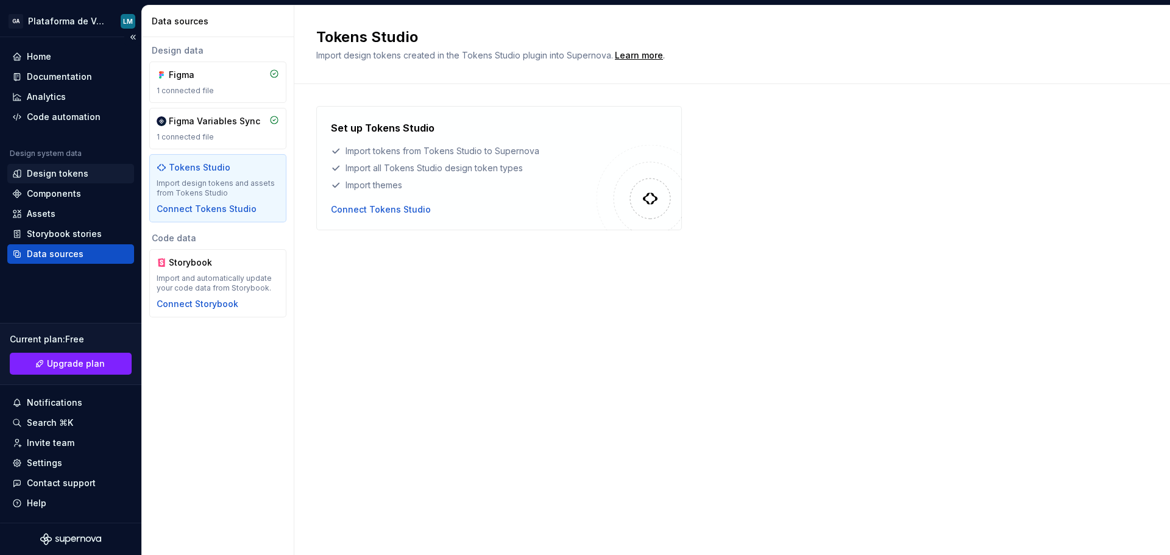
click at [55, 174] on div "Design tokens" at bounding box center [58, 174] width 62 height 12
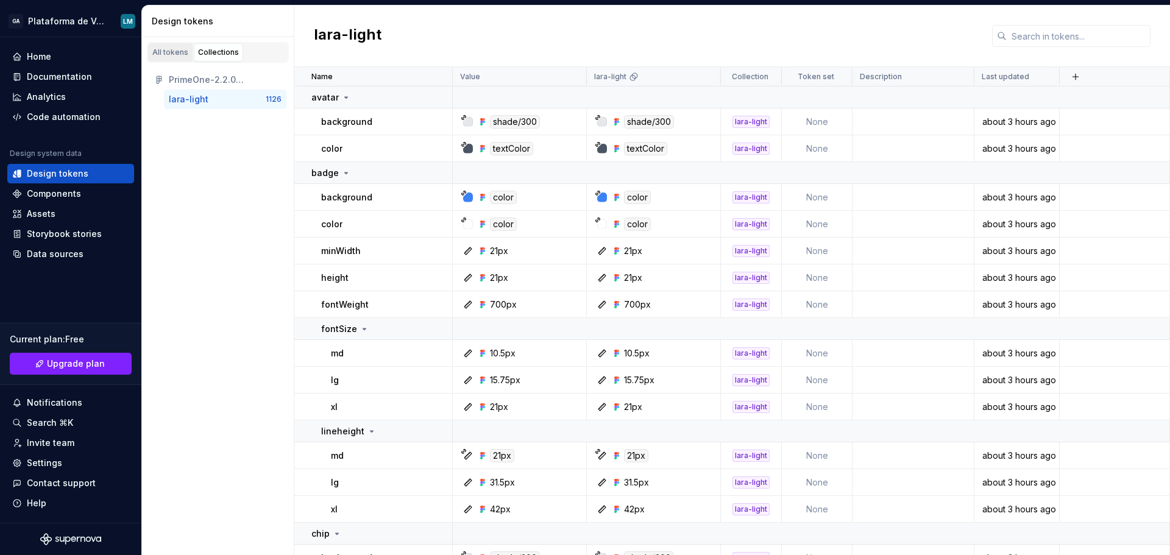
click at [180, 46] on link "All tokens" at bounding box center [170, 52] width 45 height 18
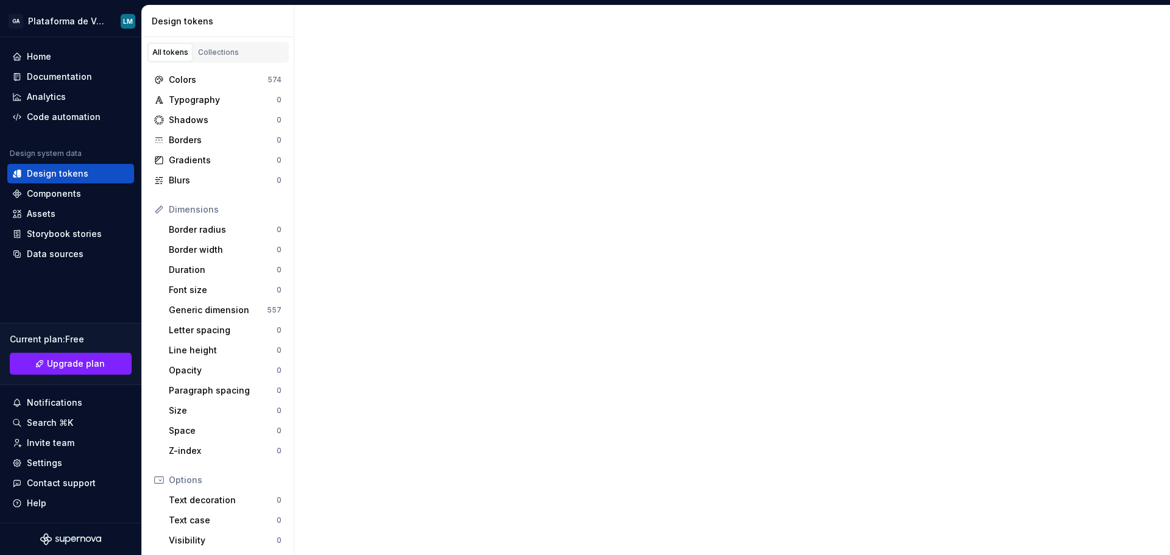
click at [180, 60] on link "All tokens" at bounding box center [170, 52] width 45 height 18
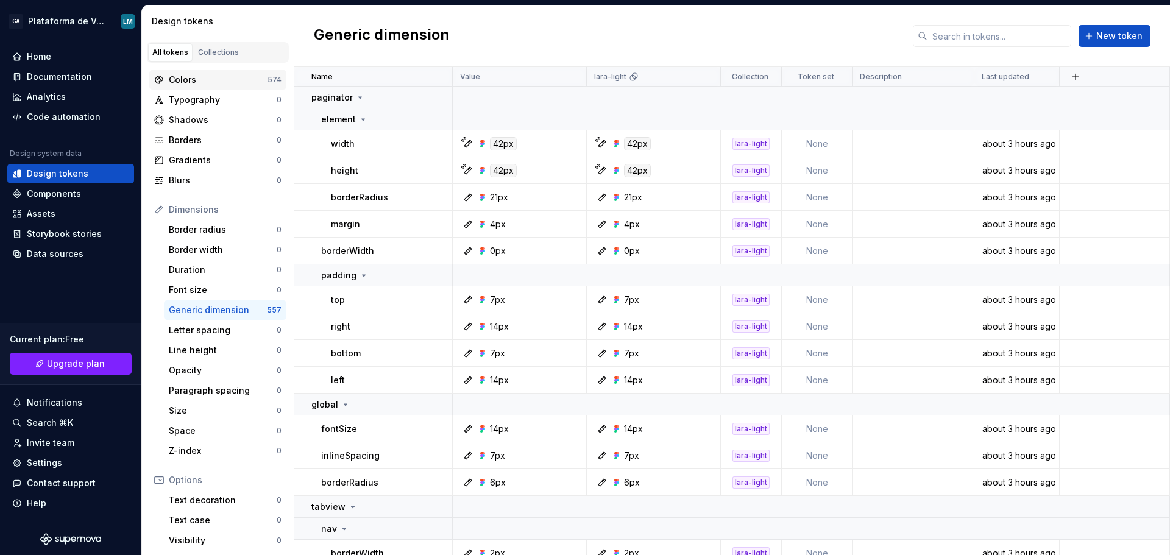
click at [199, 80] on div "Colors" at bounding box center [218, 80] width 99 height 12
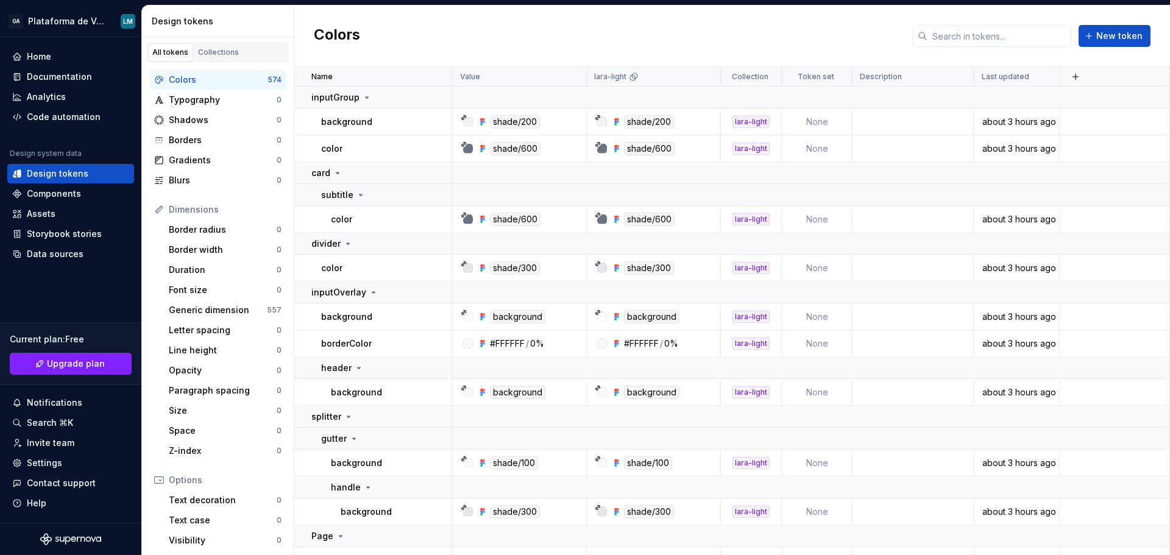
click at [624, 31] on div "Colors New token" at bounding box center [732, 36] width 876 height 62
click at [45, 465] on div "Settings" at bounding box center [44, 463] width 35 height 12
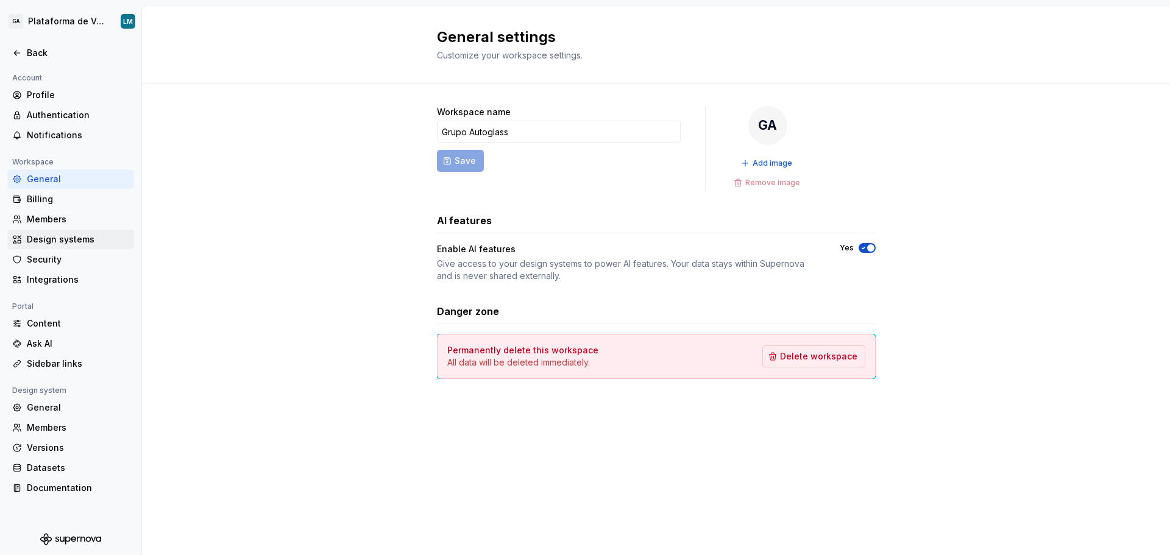
click at [65, 242] on div "Design systems" at bounding box center [78, 239] width 102 height 12
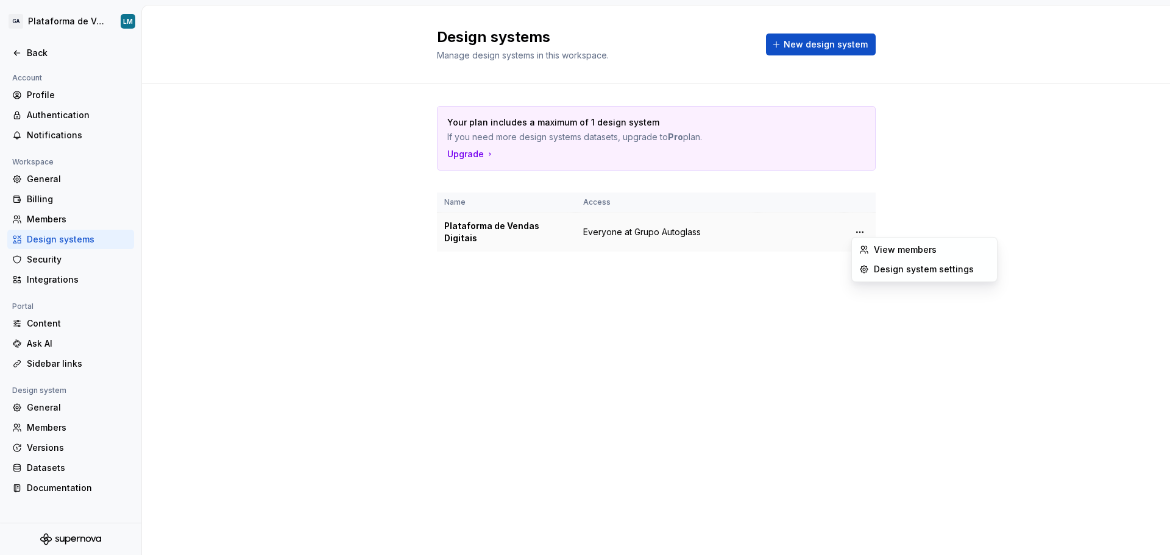
click at [860, 230] on html "GA Plataforma de Vendas Digitais LM Back Account Profile Authentication Notific…" at bounding box center [585, 277] width 1170 height 555
click at [929, 273] on div "Design system settings" at bounding box center [932, 269] width 116 height 12
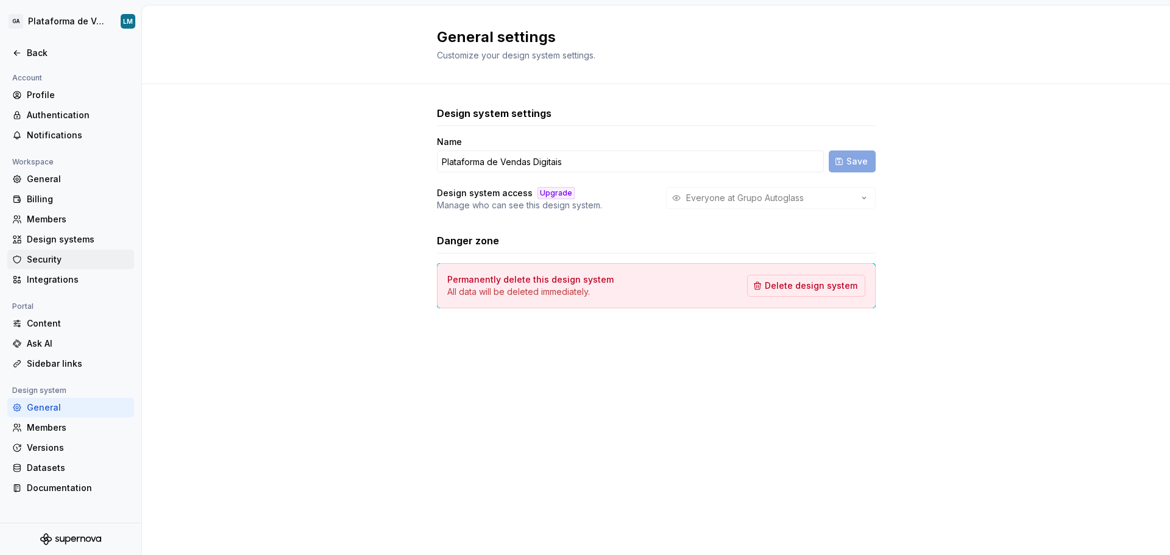
click at [59, 262] on div "Security" at bounding box center [78, 260] width 102 height 12
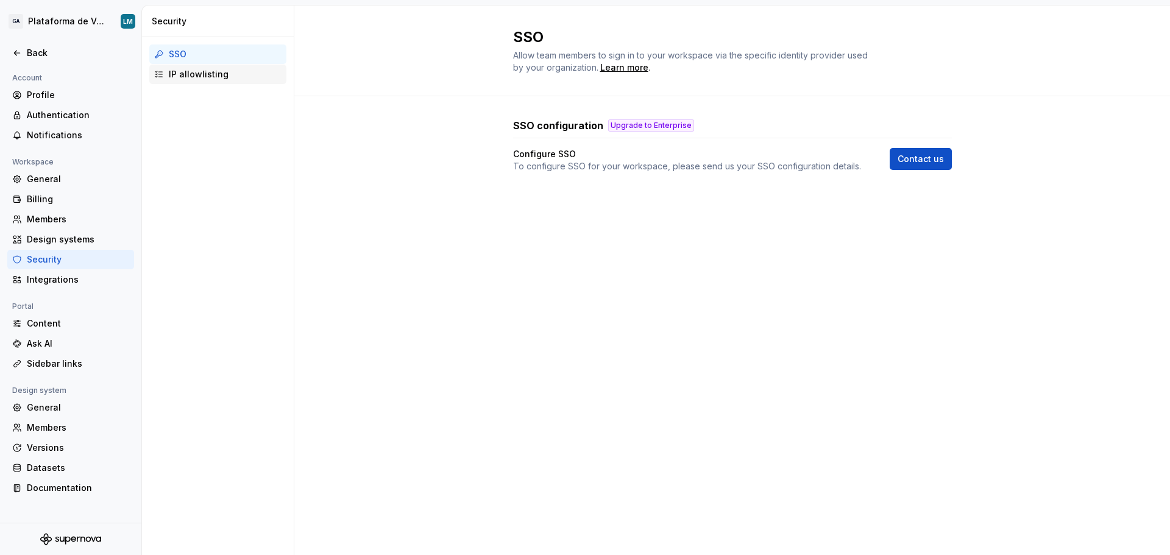
click at [204, 70] on div "IP allowlisting" at bounding box center [225, 74] width 113 height 12
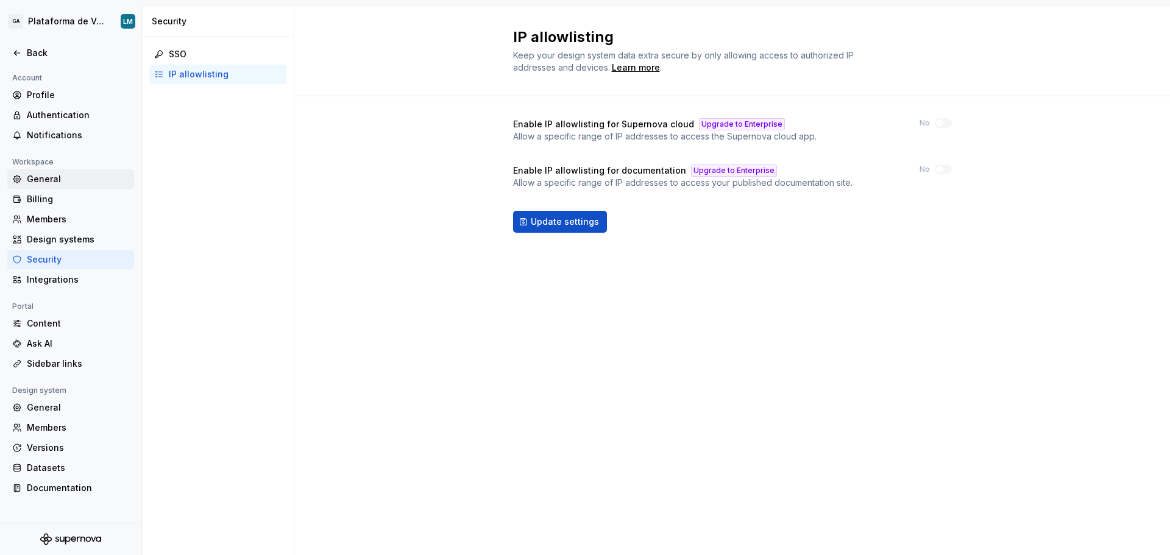
click at [29, 174] on div "General" at bounding box center [78, 179] width 102 height 12
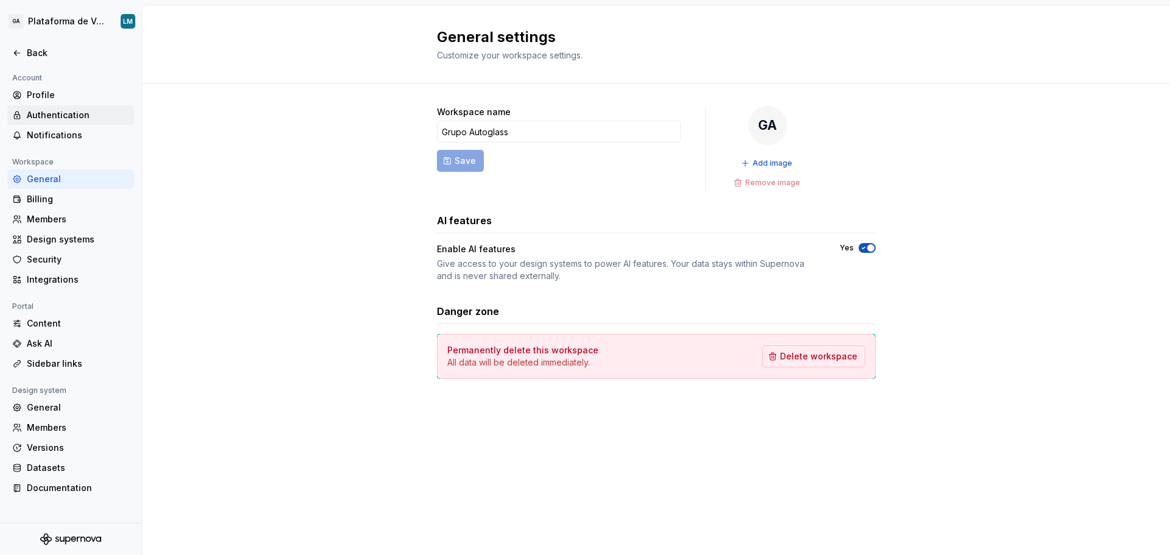
click at [85, 112] on div "Authentication" at bounding box center [78, 115] width 102 height 12
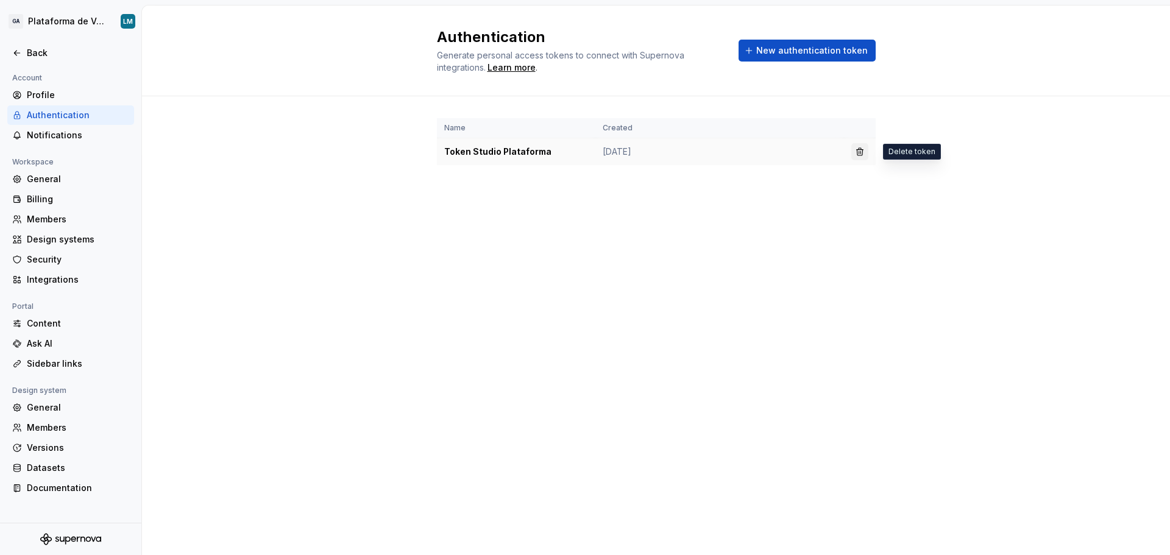
click at [863, 151] on button "button" at bounding box center [860, 151] width 17 height 17
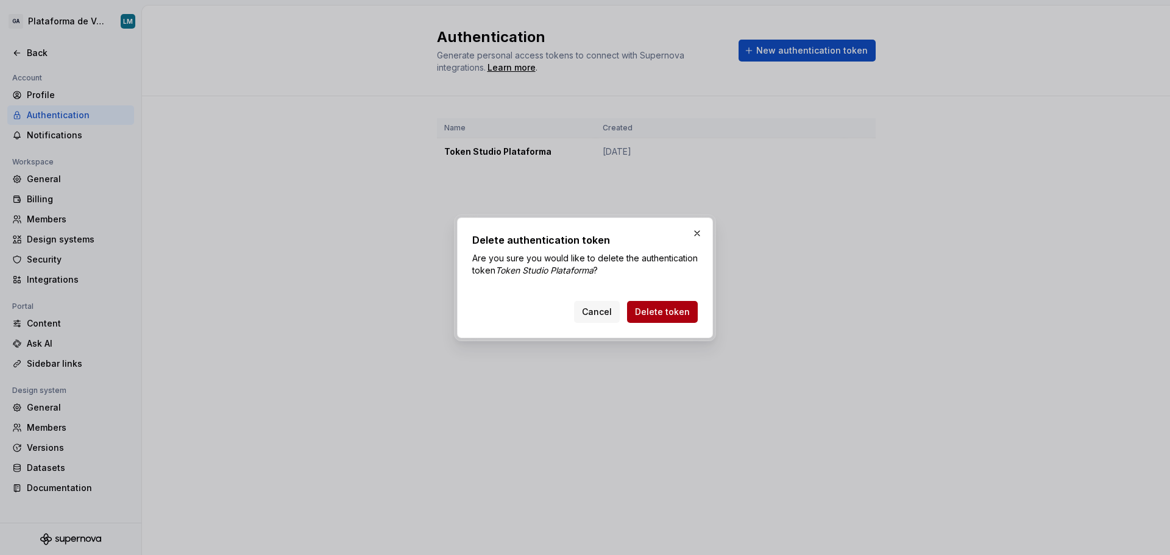
click at [672, 312] on span "Delete token" at bounding box center [662, 312] width 55 height 12
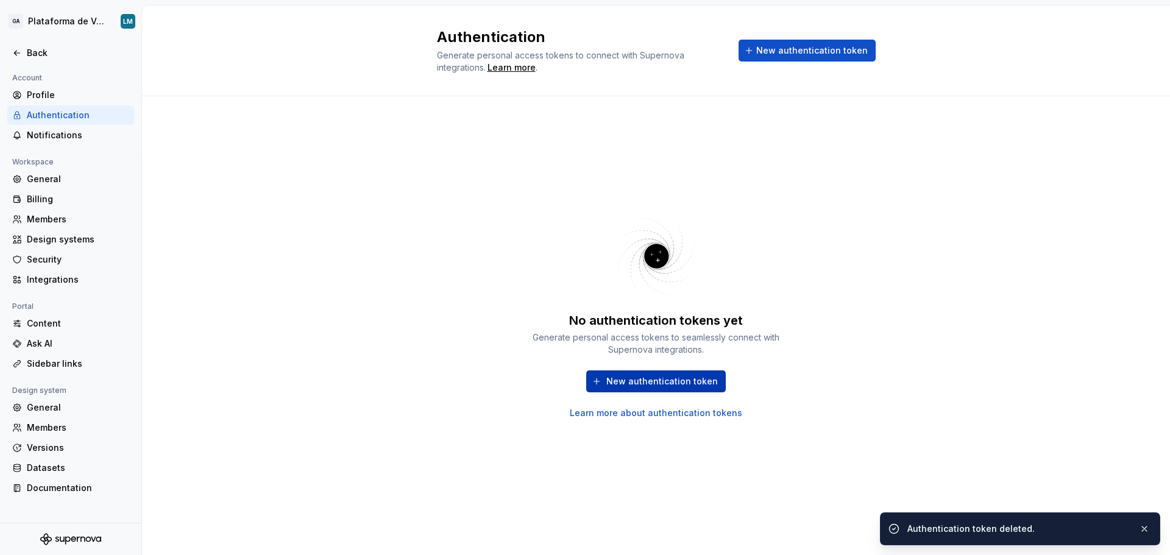
click at [683, 385] on span "New authentication token" at bounding box center [663, 382] width 112 height 12
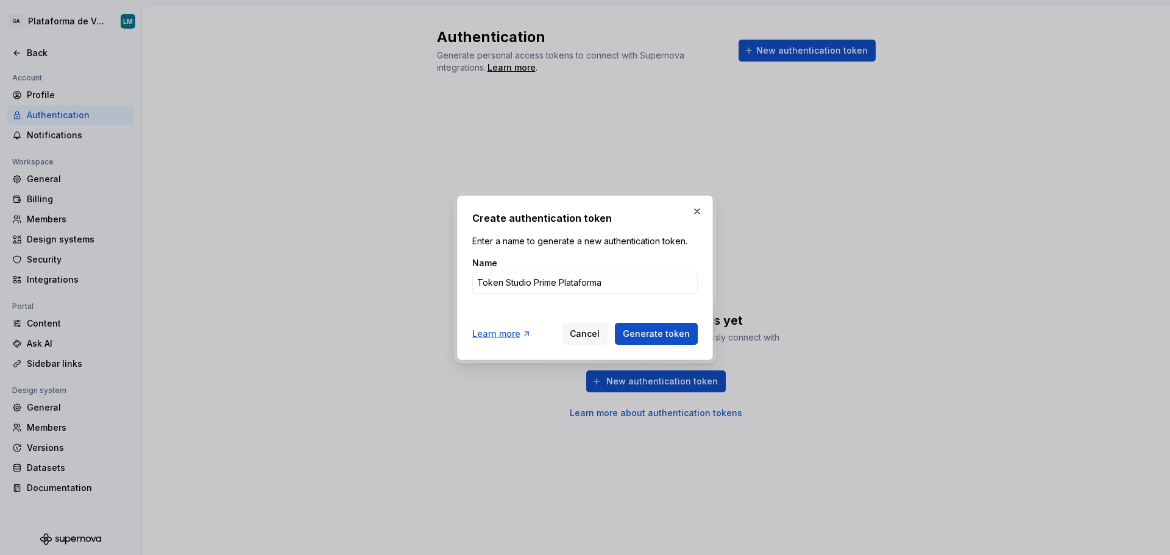
type input "Token Studio Prime Plataforma"
click at [688, 331] on span "Generate token" at bounding box center [656, 334] width 67 height 12
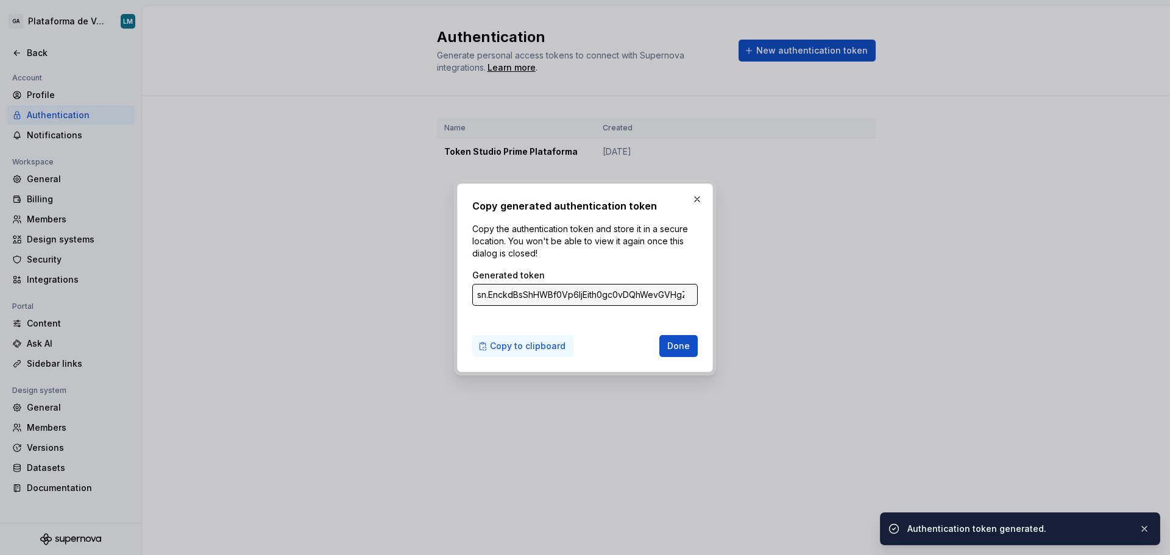
click at [541, 346] on span "Copy to clipboard" at bounding box center [528, 346] width 76 height 12
click at [687, 344] on span "Done" at bounding box center [679, 346] width 23 height 12
